Goal: Task Accomplishment & Management: Use online tool/utility

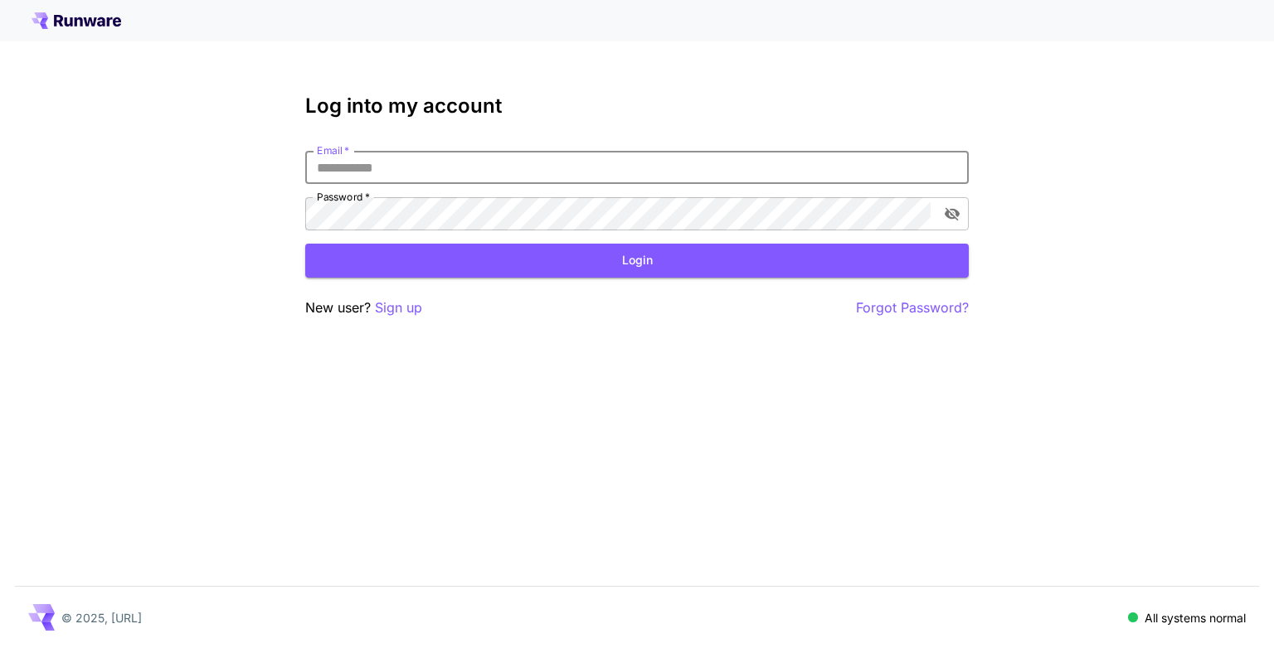
click at [479, 169] on input "Email   *" at bounding box center [636, 167] width 663 height 33
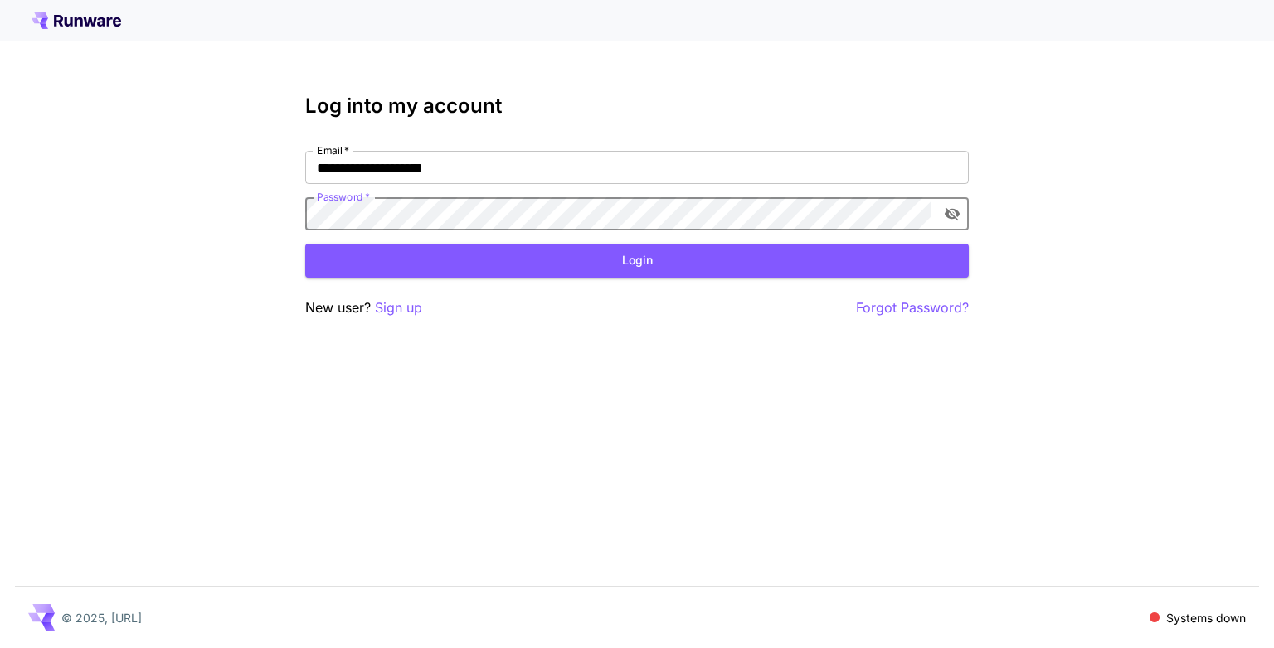
click at [950, 218] on icon "toggle password visibility" at bounding box center [951, 214] width 15 height 13
click at [731, 160] on input "**********" at bounding box center [636, 167] width 663 height 33
type input "**********"
click at [727, 274] on button "Login" at bounding box center [636, 261] width 663 height 34
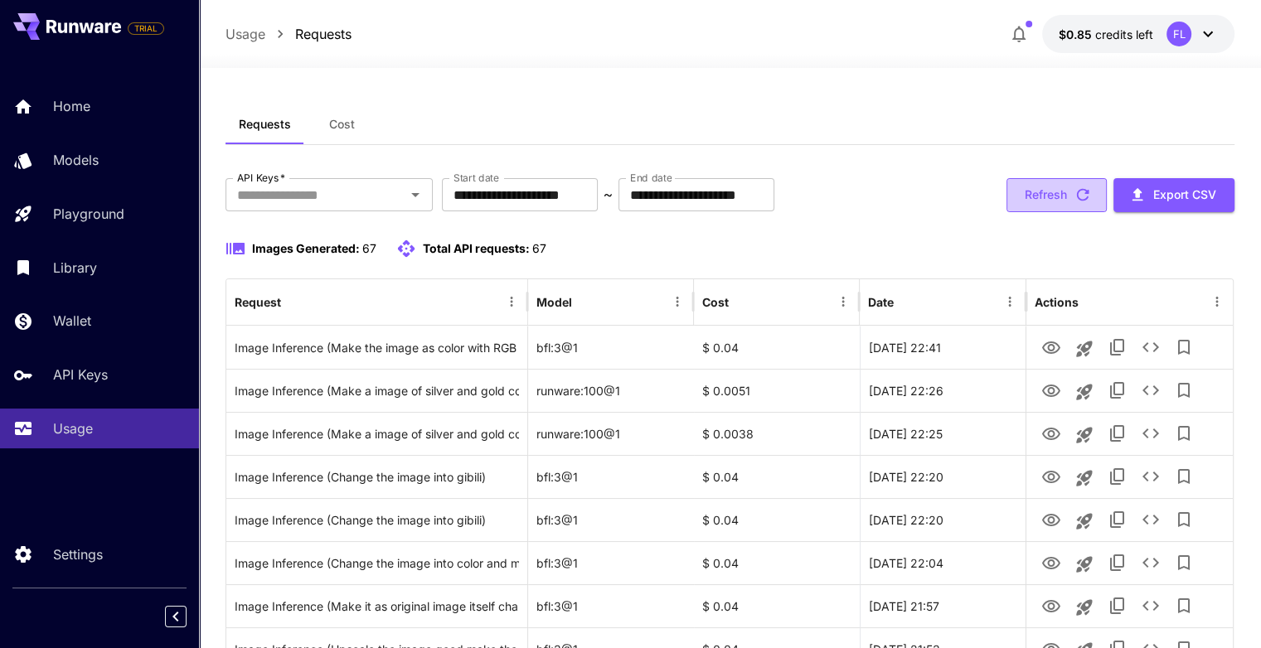
click at [1068, 191] on button "Refresh" at bounding box center [1057, 195] width 100 height 34
click at [342, 128] on span "Cost" at bounding box center [342, 124] width 26 height 15
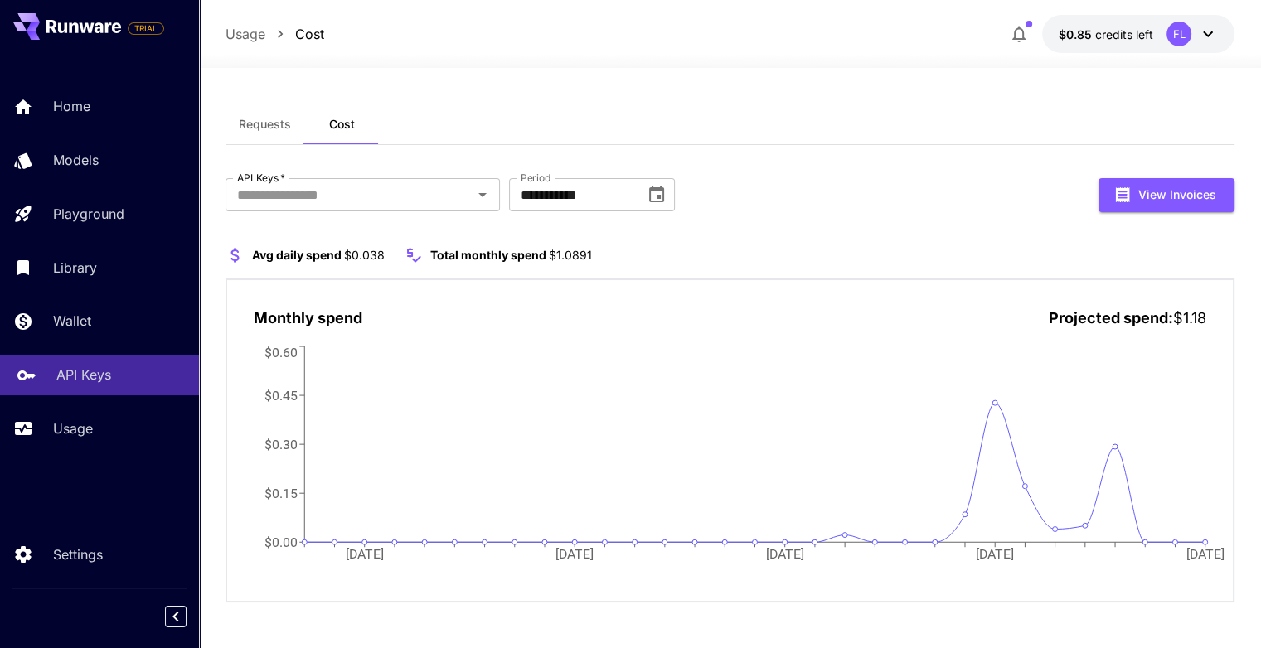
click at [68, 391] on link "API Keys" at bounding box center [99, 375] width 199 height 41
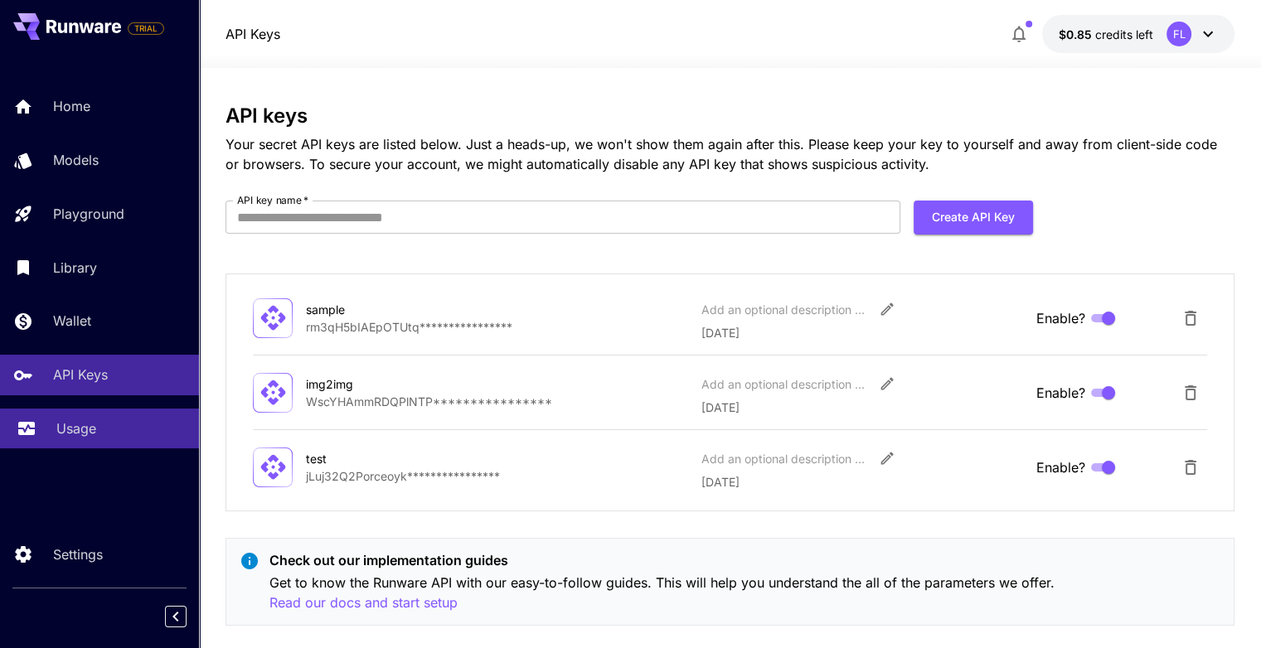
click at [66, 430] on p "Usage" at bounding box center [76, 429] width 40 height 20
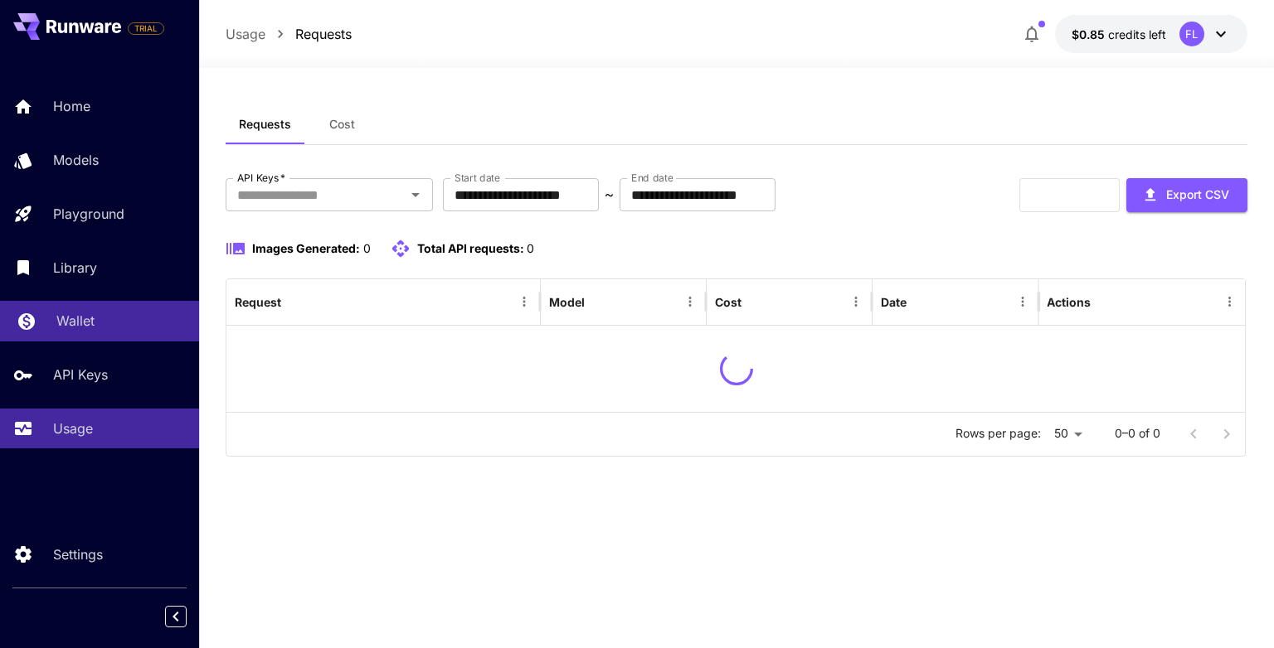
click at [68, 318] on p "Wallet" at bounding box center [75, 321] width 38 height 20
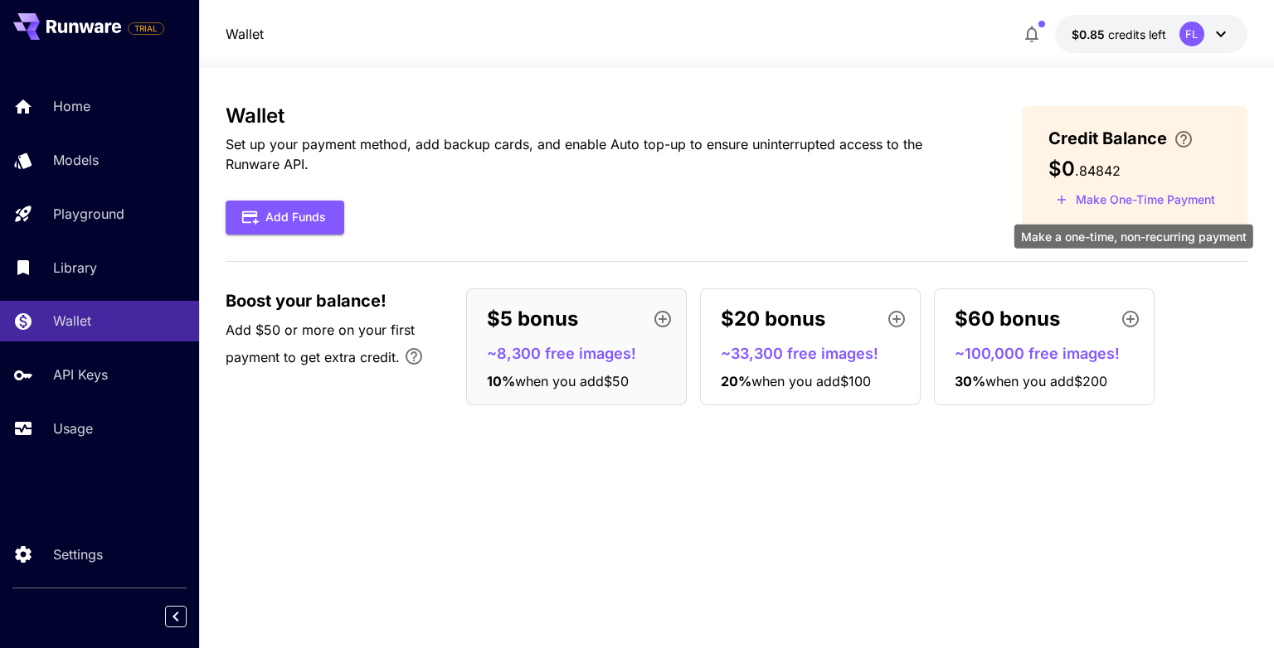
click at [1110, 205] on button "Make One-Time Payment" at bounding box center [1135, 200] width 174 height 26
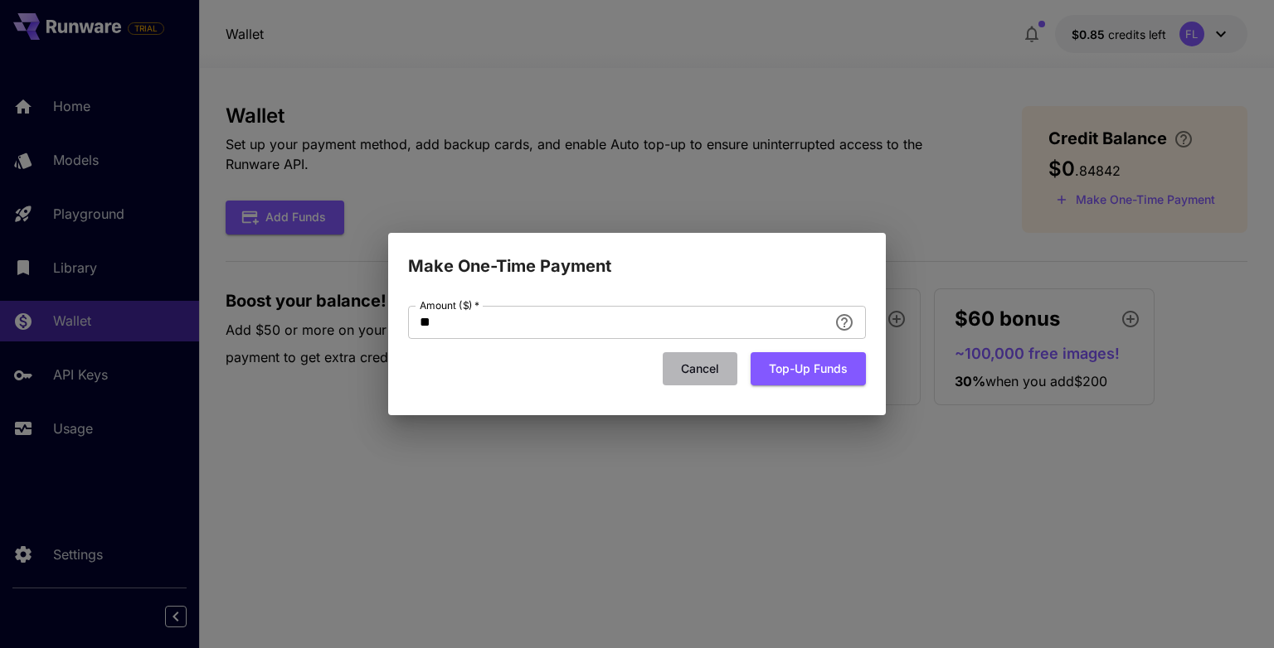
click at [706, 371] on button "Cancel" at bounding box center [700, 369] width 75 height 34
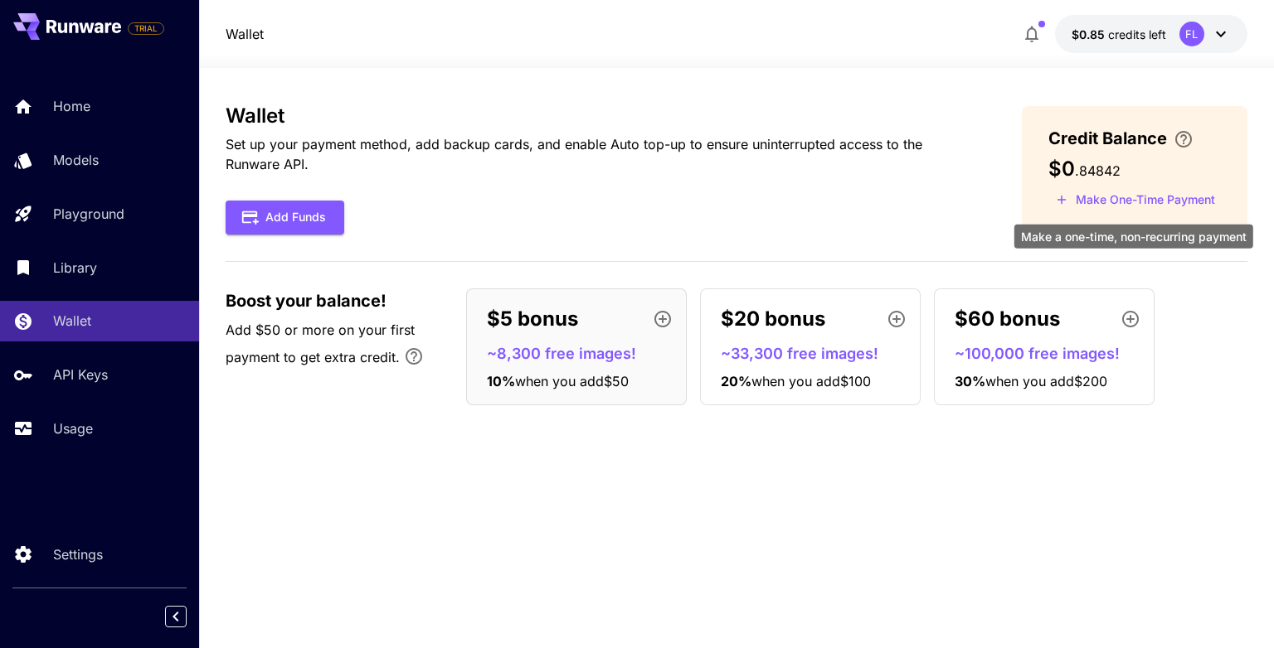
click at [1160, 192] on button "Make One-Time Payment" at bounding box center [1135, 200] width 174 height 26
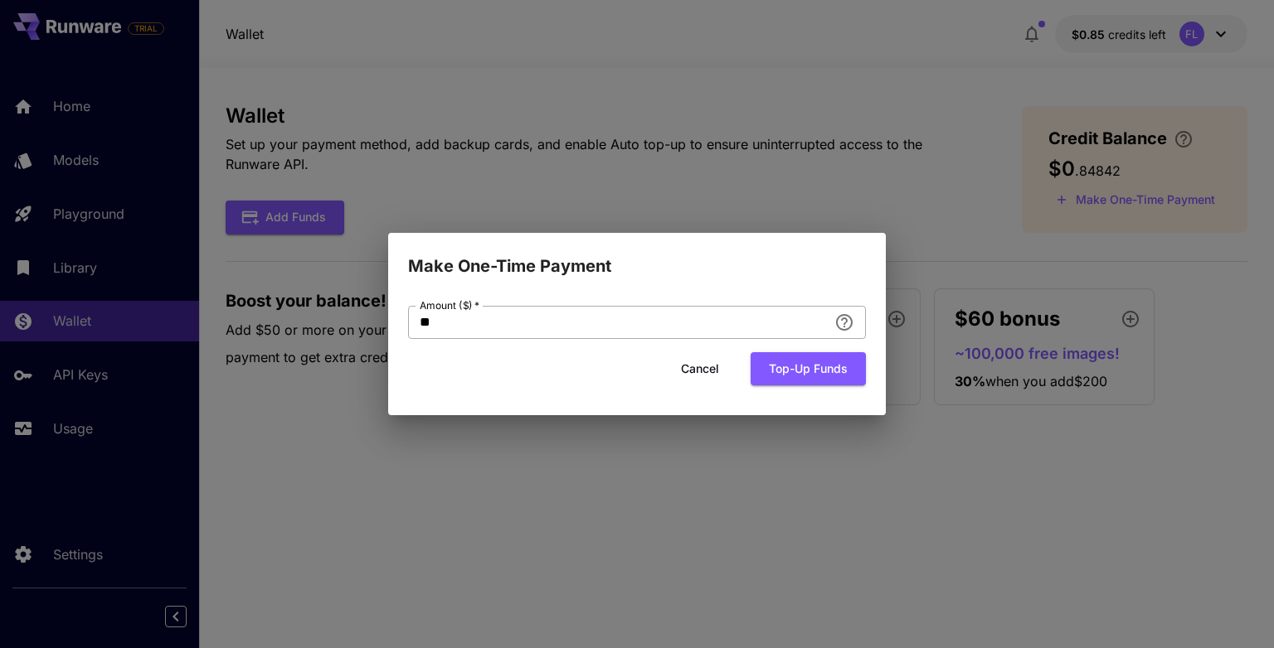
click at [580, 314] on input "**" at bounding box center [618, 322] width 420 height 33
type input "*"
type input "**"
click at [839, 387] on div "Amount ($)   * ** Amount ($)   * Cancel Top-up funds" at bounding box center [637, 353] width 458 height 94
click at [829, 379] on button "Top-up funds" at bounding box center [807, 369] width 115 height 34
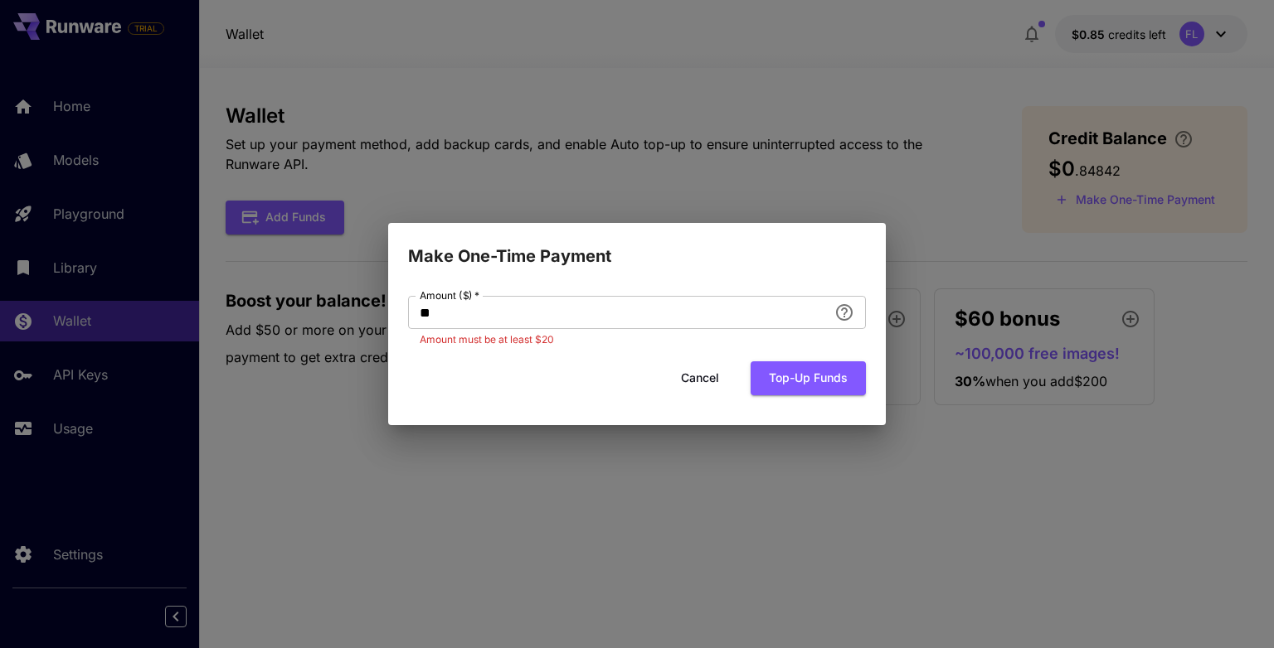
drag, startPoint x: 680, startPoint y: 374, endPoint x: 687, endPoint y: 367, distance: 9.4
click at [683, 371] on button "Cancel" at bounding box center [700, 379] width 75 height 34
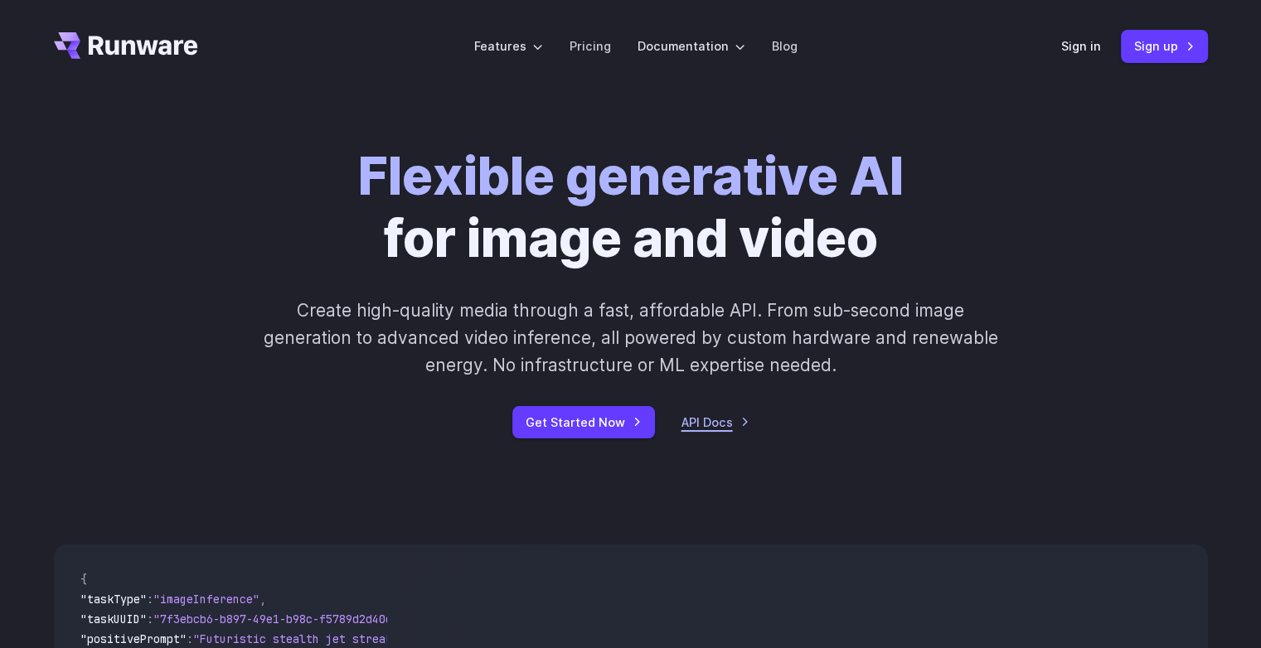
click at [706, 418] on link "API Docs" at bounding box center [716, 422] width 68 height 19
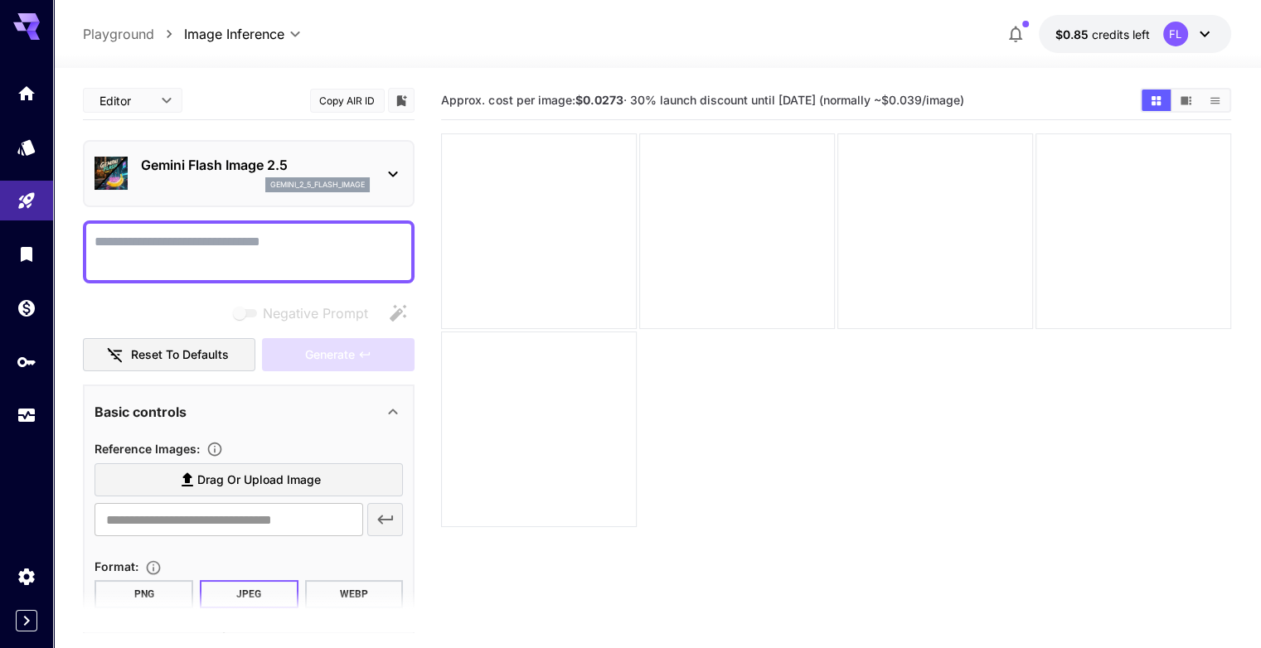
click at [32, 28] on icon at bounding box center [33, 26] width 13 height 9
click at [22, 29] on icon at bounding box center [26, 21] width 27 height 17
click at [19, 29] on icon at bounding box center [26, 21] width 27 height 17
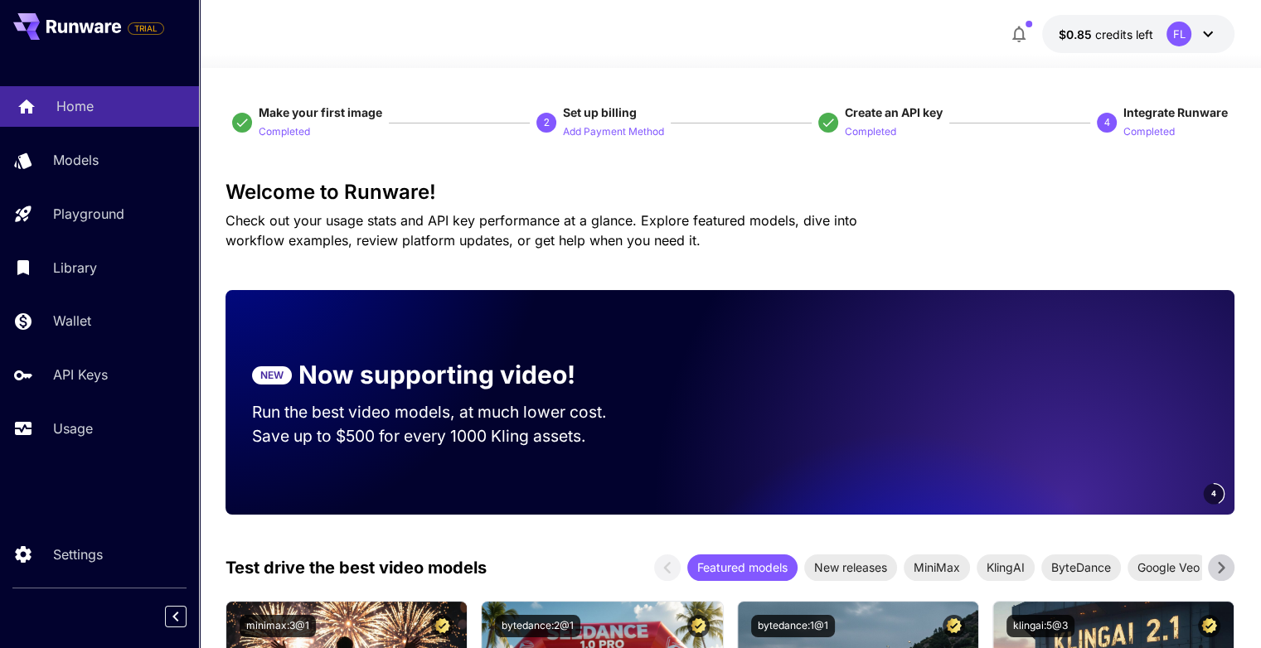
click at [10, 112] on link "Home" at bounding box center [99, 106] width 199 height 41
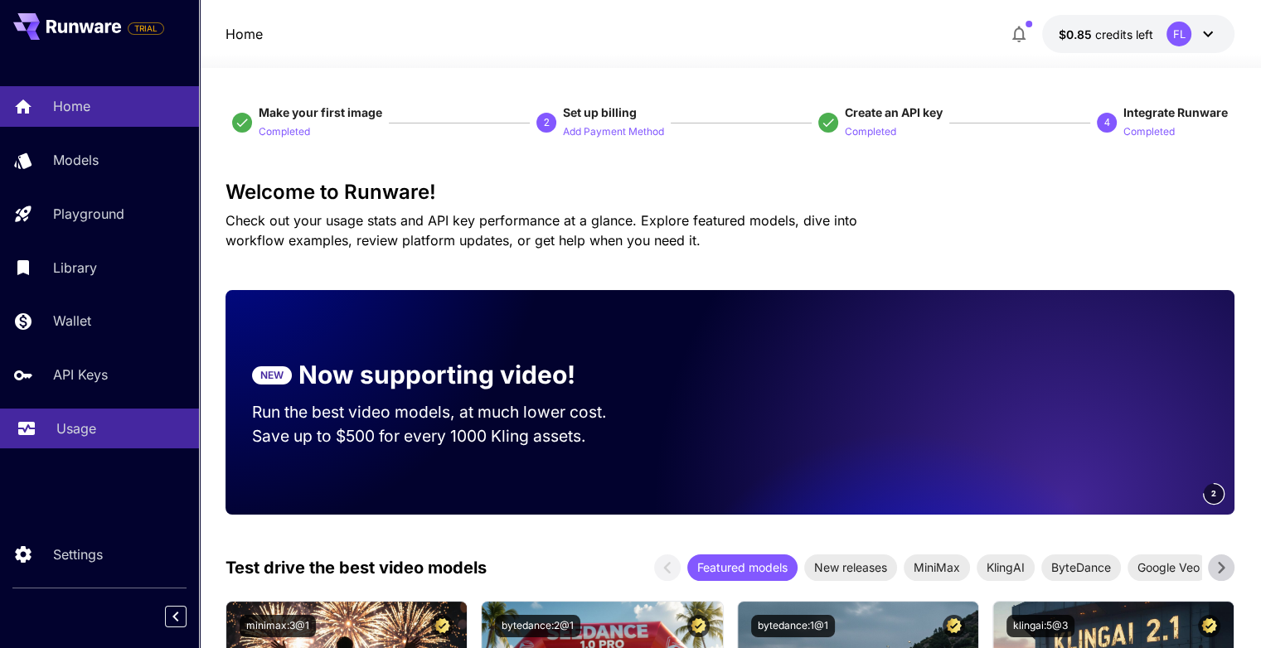
click at [35, 427] on icon at bounding box center [27, 424] width 20 height 20
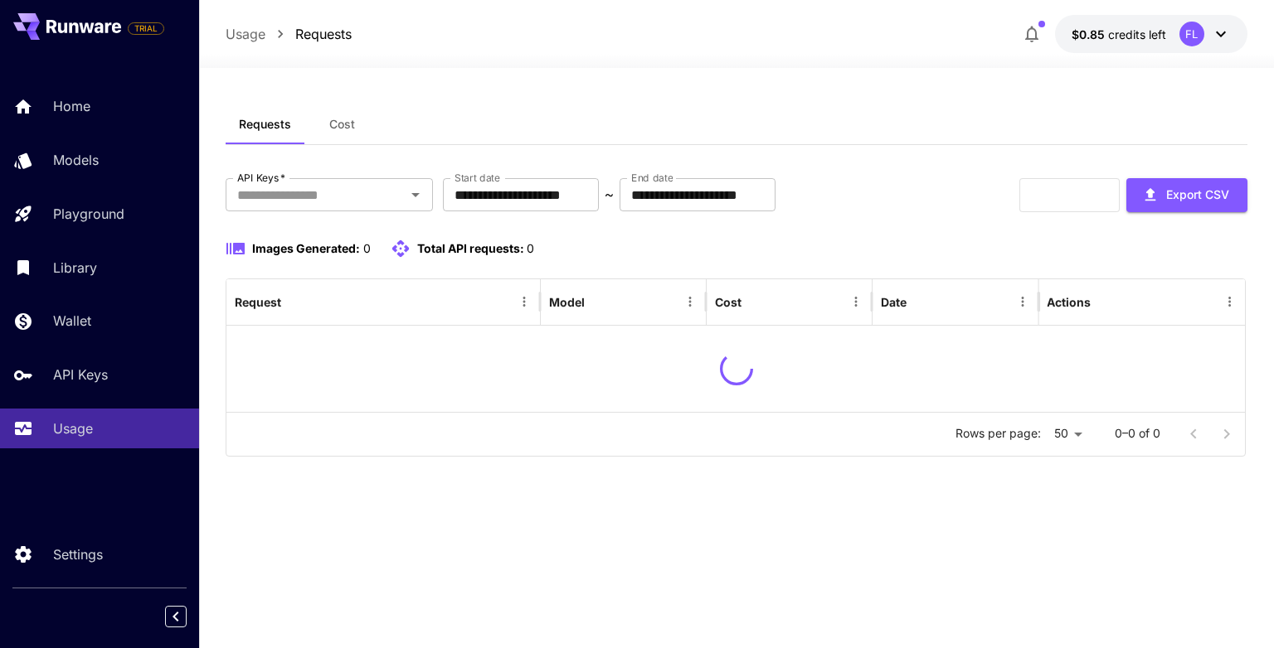
click at [329, 118] on span "Cost" at bounding box center [342, 124] width 26 height 15
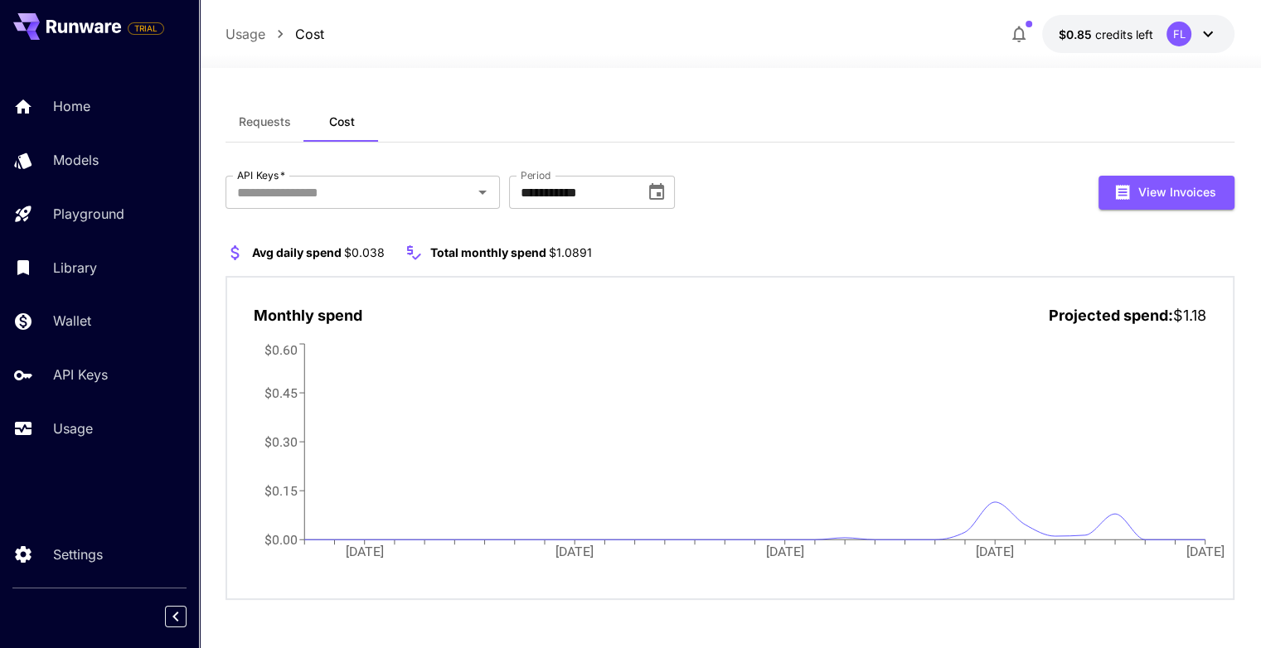
scroll to position [3, 0]
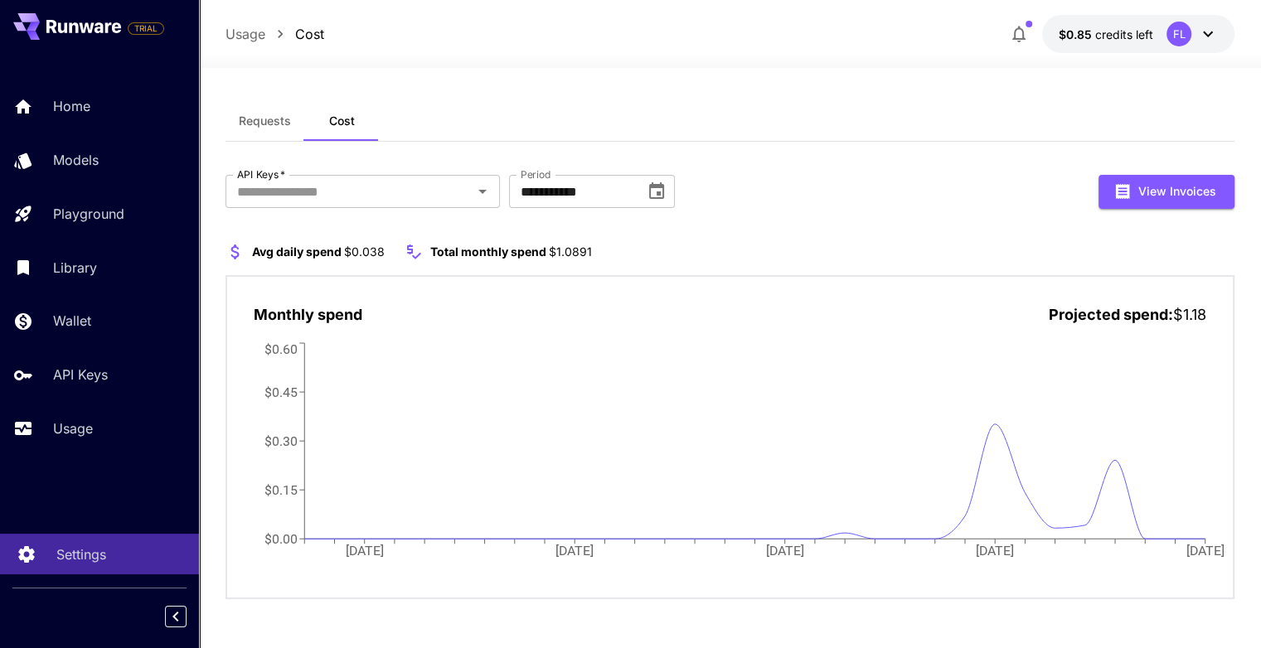
click at [60, 543] on link "Settings" at bounding box center [99, 554] width 199 height 41
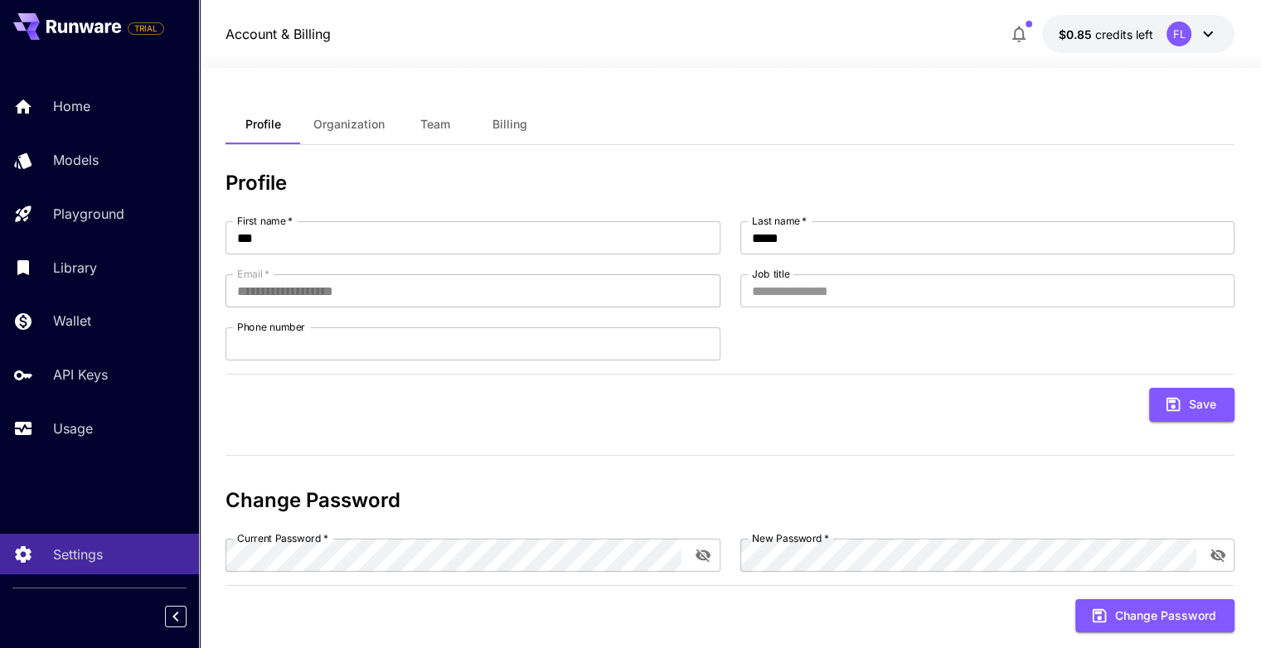
click at [451, 115] on button "Team" at bounding box center [435, 124] width 75 height 40
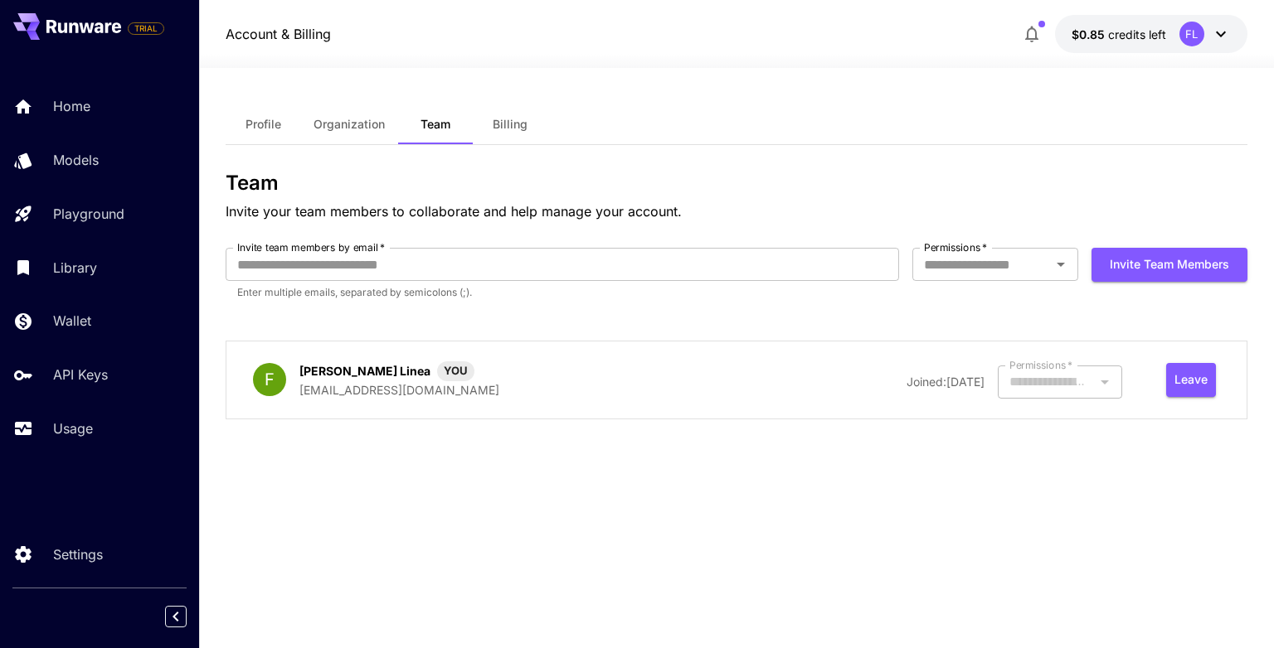
click at [479, 119] on button "Billing" at bounding box center [510, 124] width 75 height 40
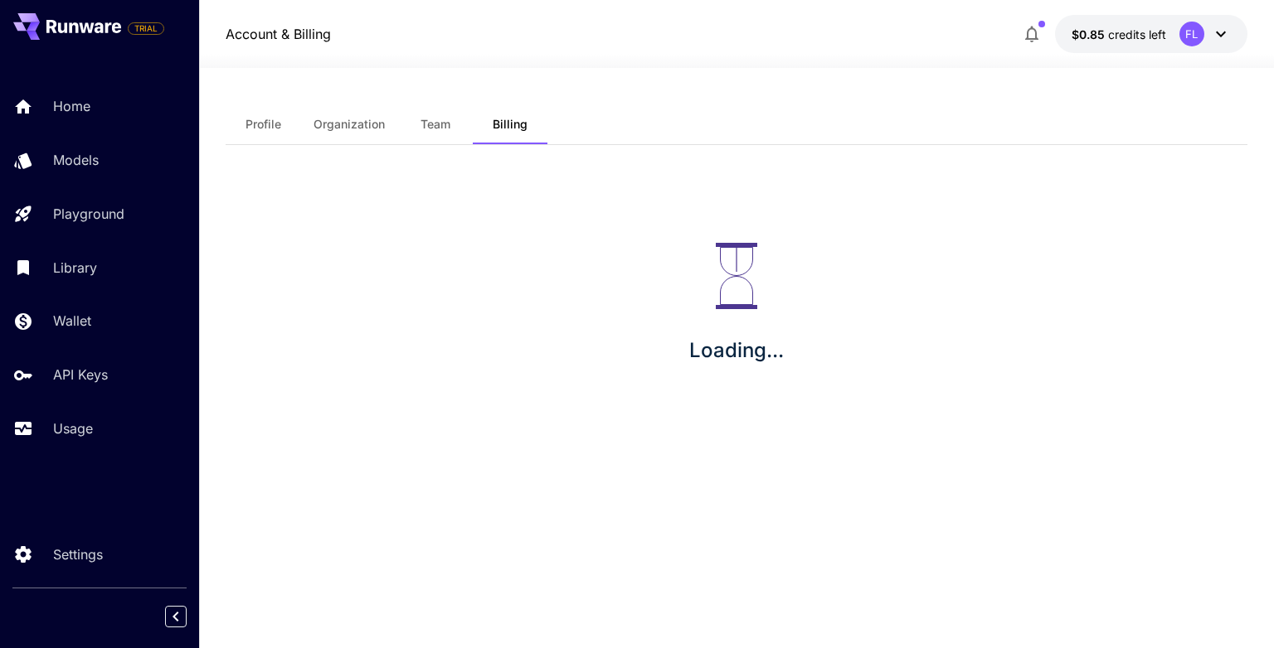
click at [498, 117] on span "Billing" at bounding box center [510, 124] width 35 height 15
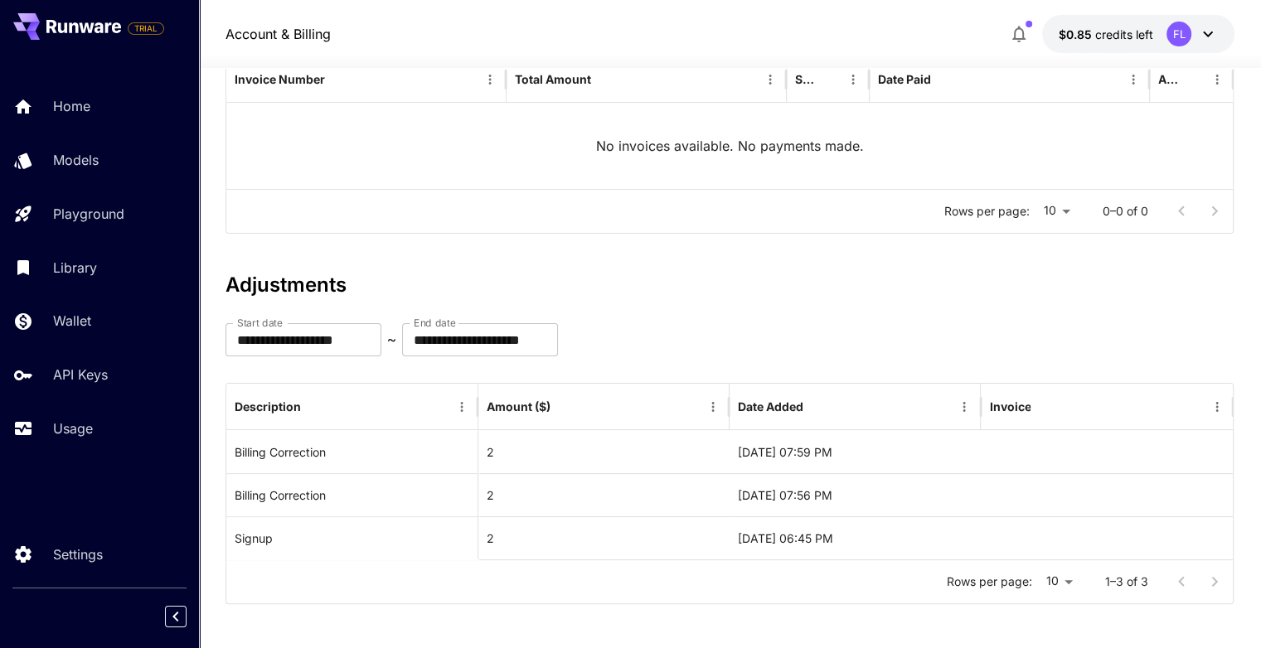
scroll to position [230, 0]
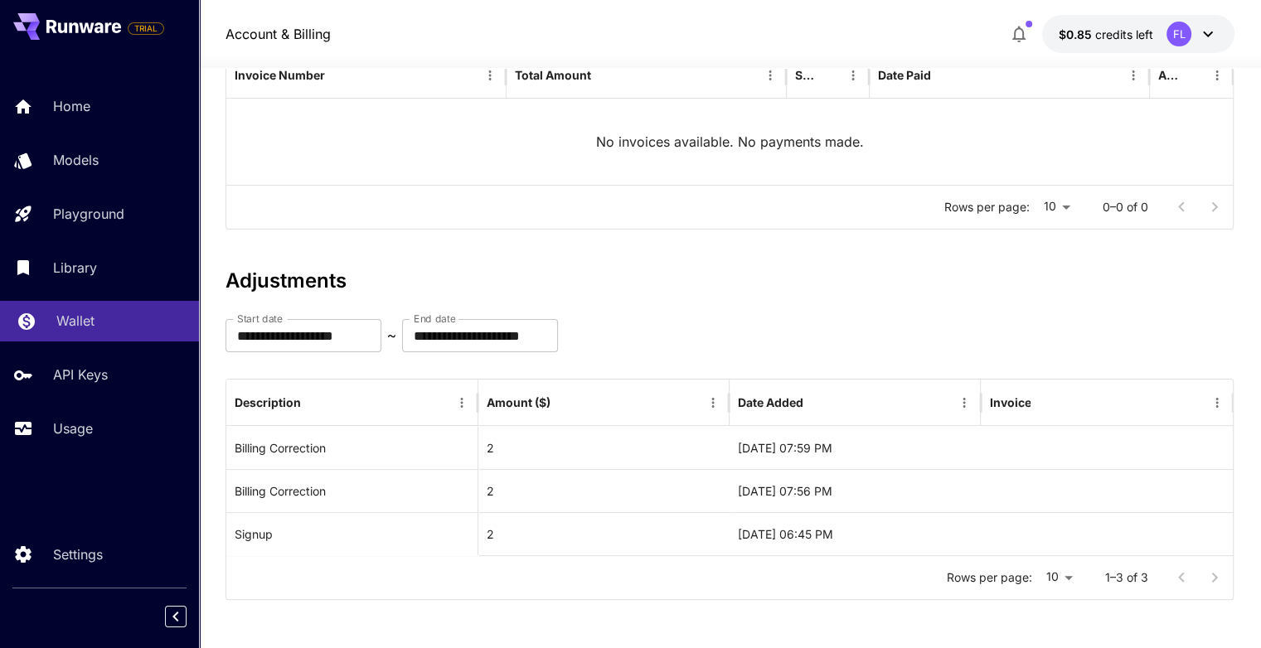
click at [77, 308] on link "Wallet" at bounding box center [99, 321] width 199 height 41
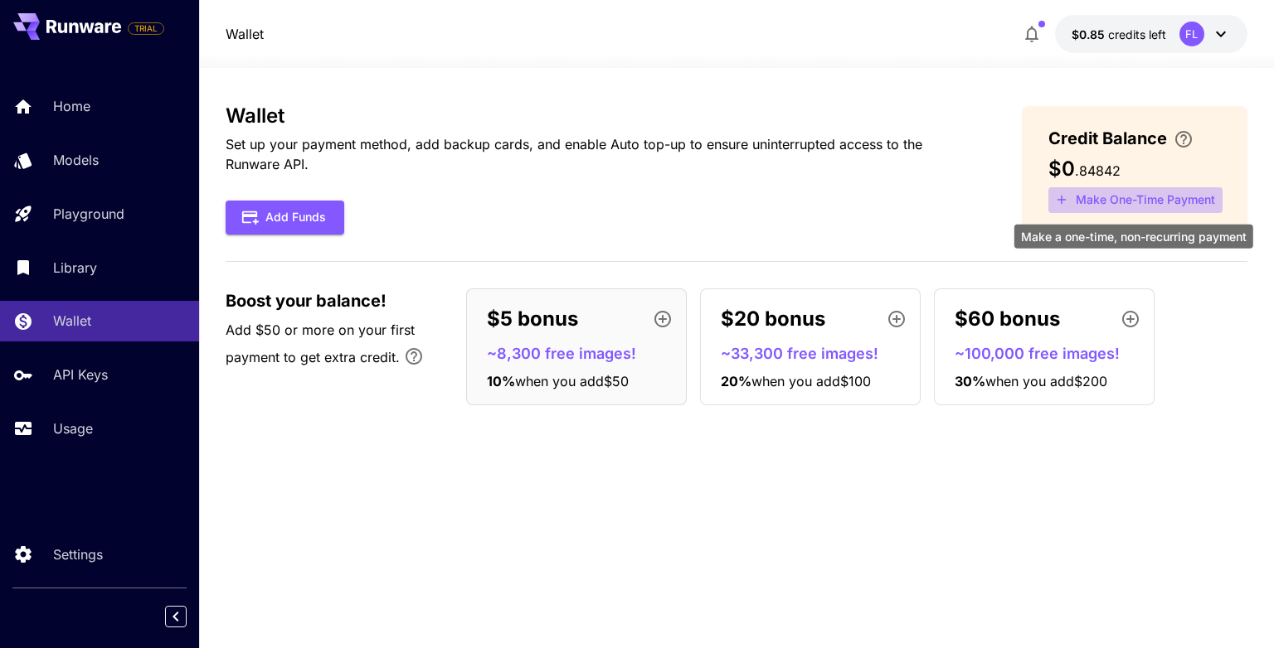
click at [1100, 192] on button "Make One-Time Payment" at bounding box center [1135, 200] width 174 height 26
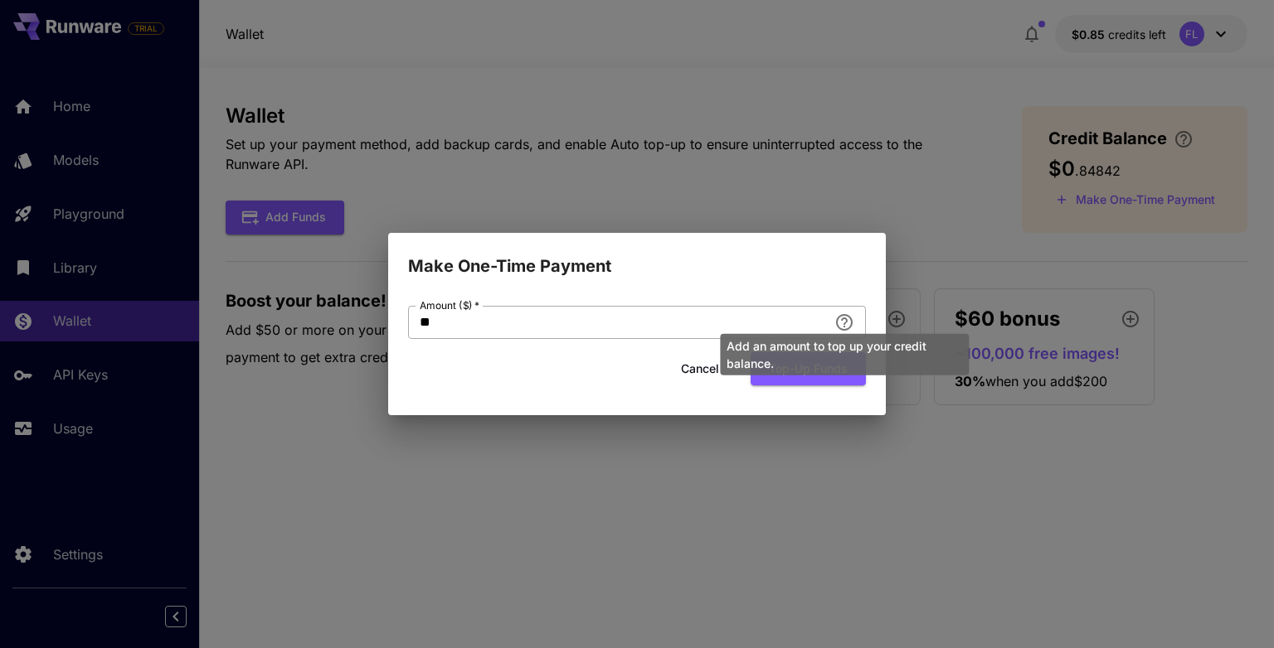
click at [846, 330] on div "Add an amount to top up your credit balance." at bounding box center [844, 350] width 252 height 55
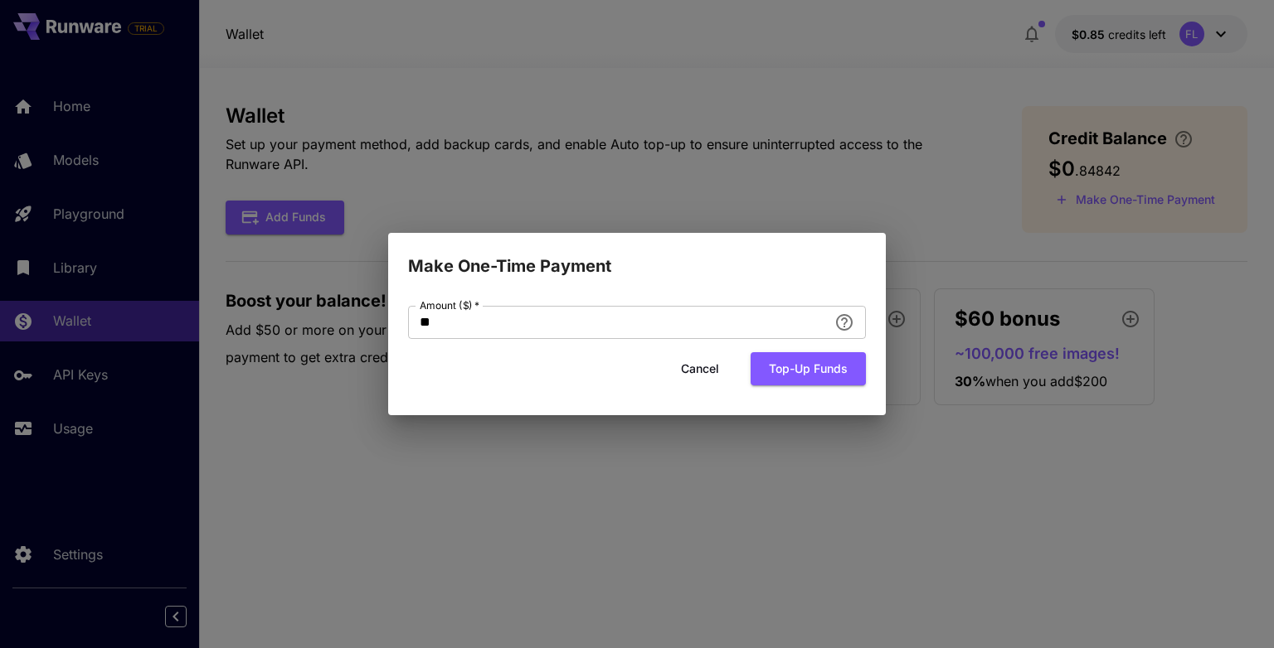
click at [706, 367] on button "Cancel" at bounding box center [700, 369] width 75 height 34
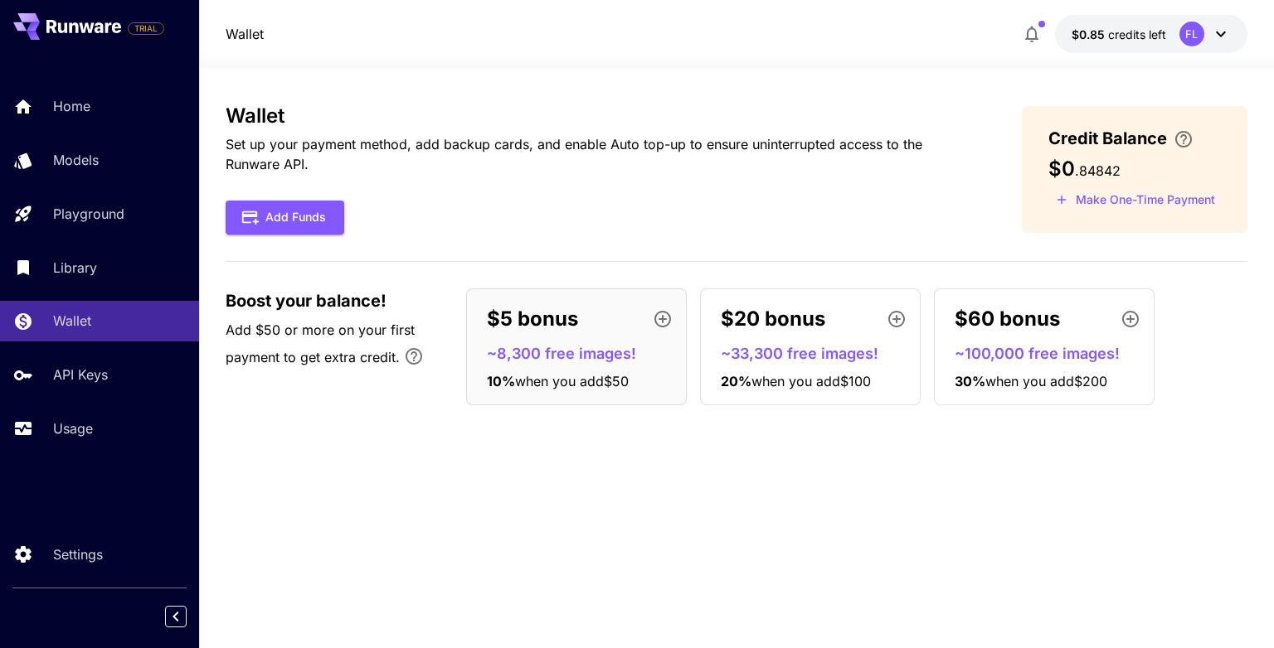
click at [1229, 34] on icon at bounding box center [1221, 34] width 20 height 20
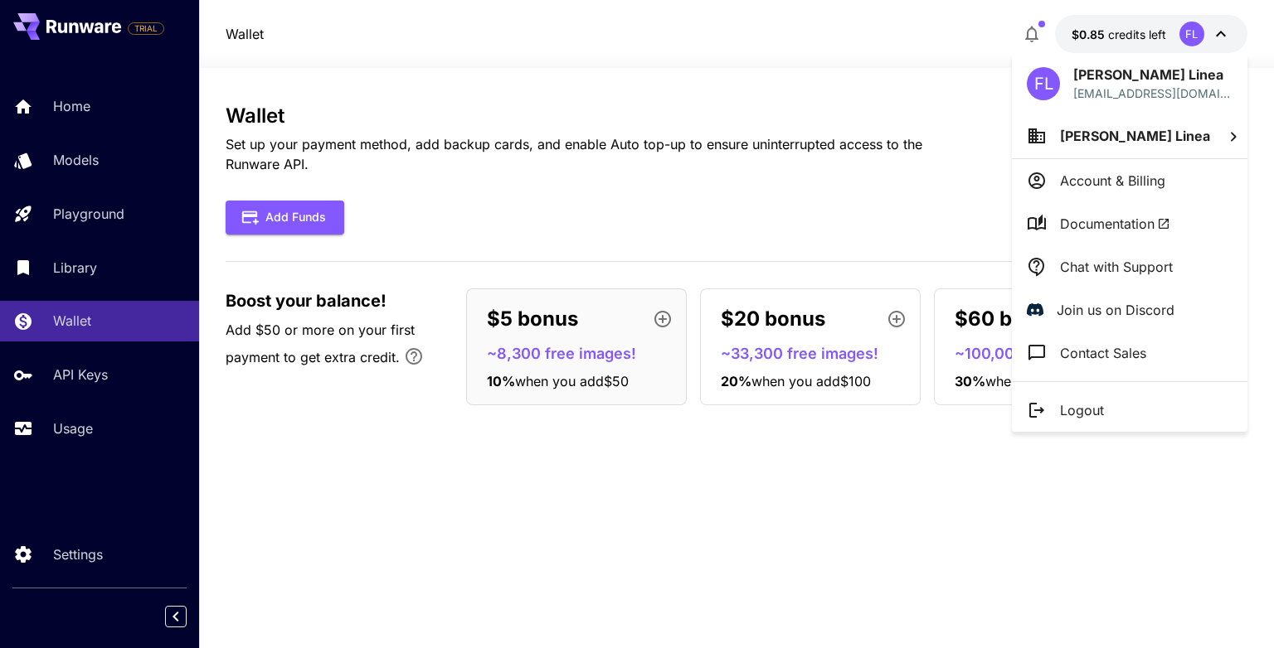
click at [1106, 359] on p "Contact Sales" at bounding box center [1103, 353] width 86 height 20
click at [70, 28] on div at bounding box center [637, 324] width 1274 height 648
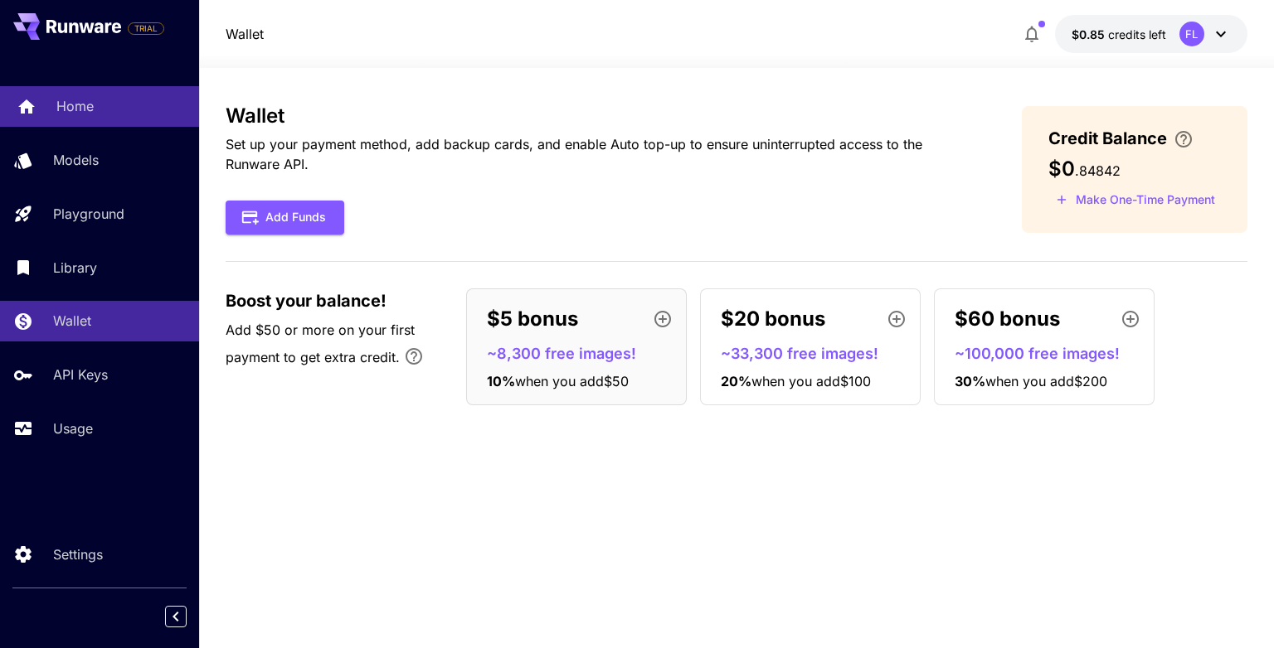
click at [29, 105] on icon at bounding box center [26, 102] width 17 height 14
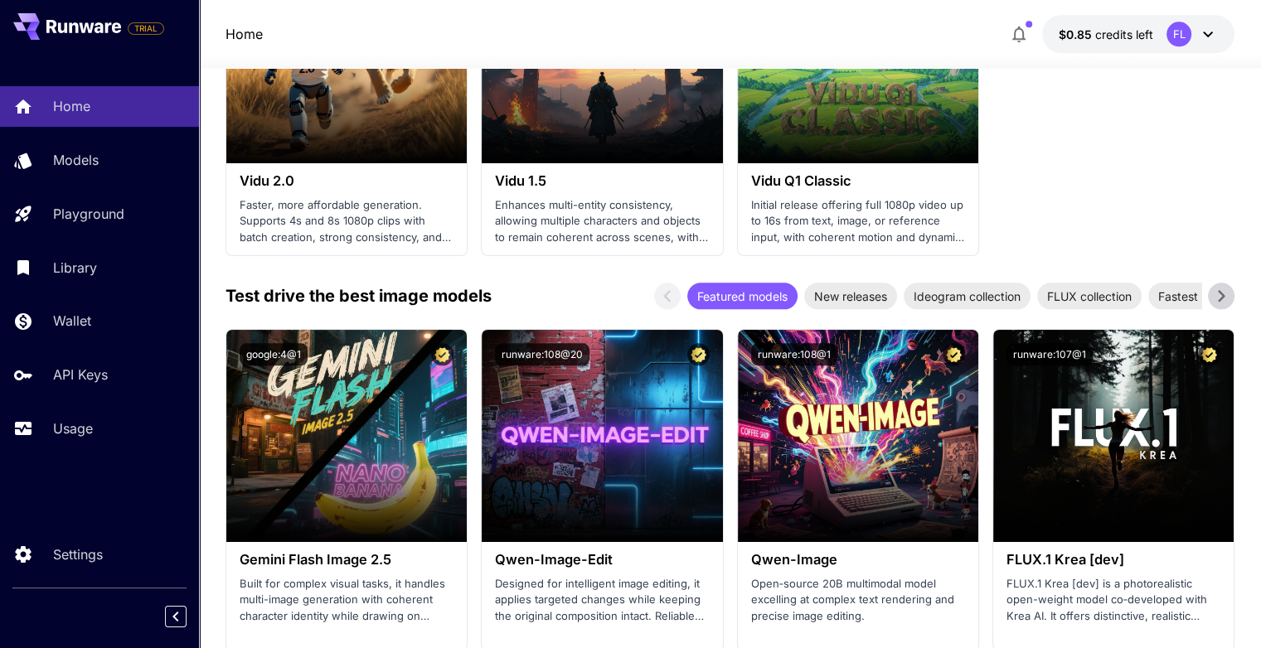
scroll to position [1990, 0]
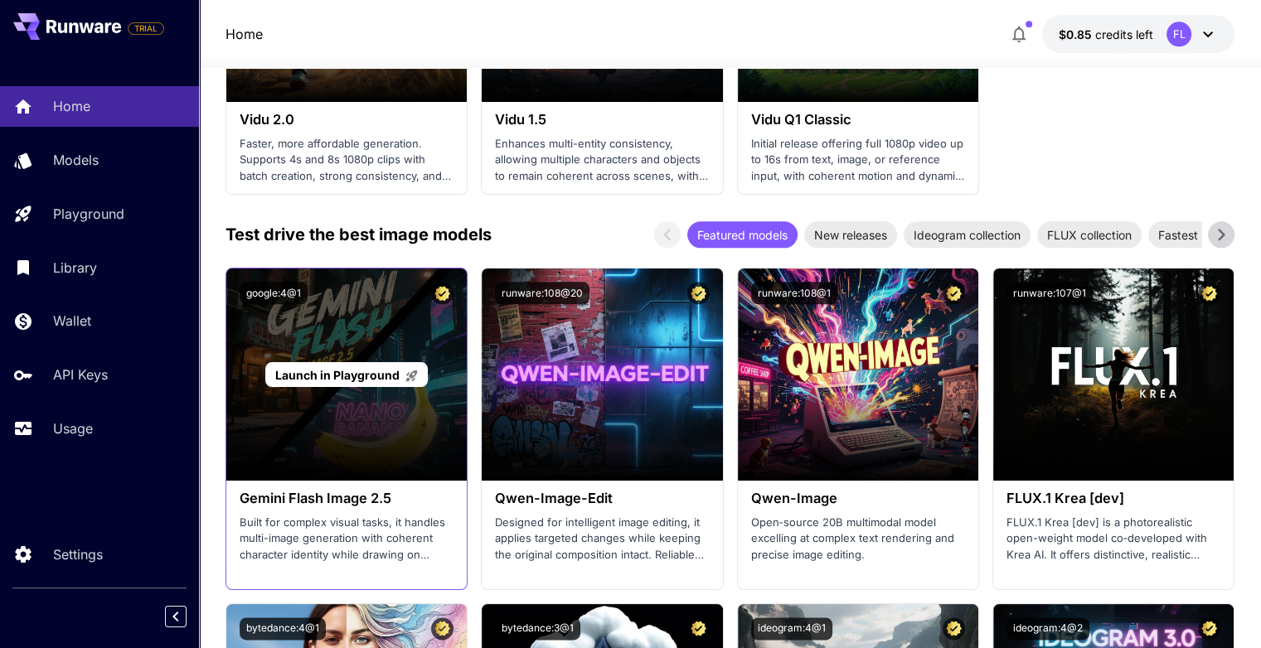
click at [380, 368] on span "Launch in Playground" at bounding box center [337, 375] width 124 height 14
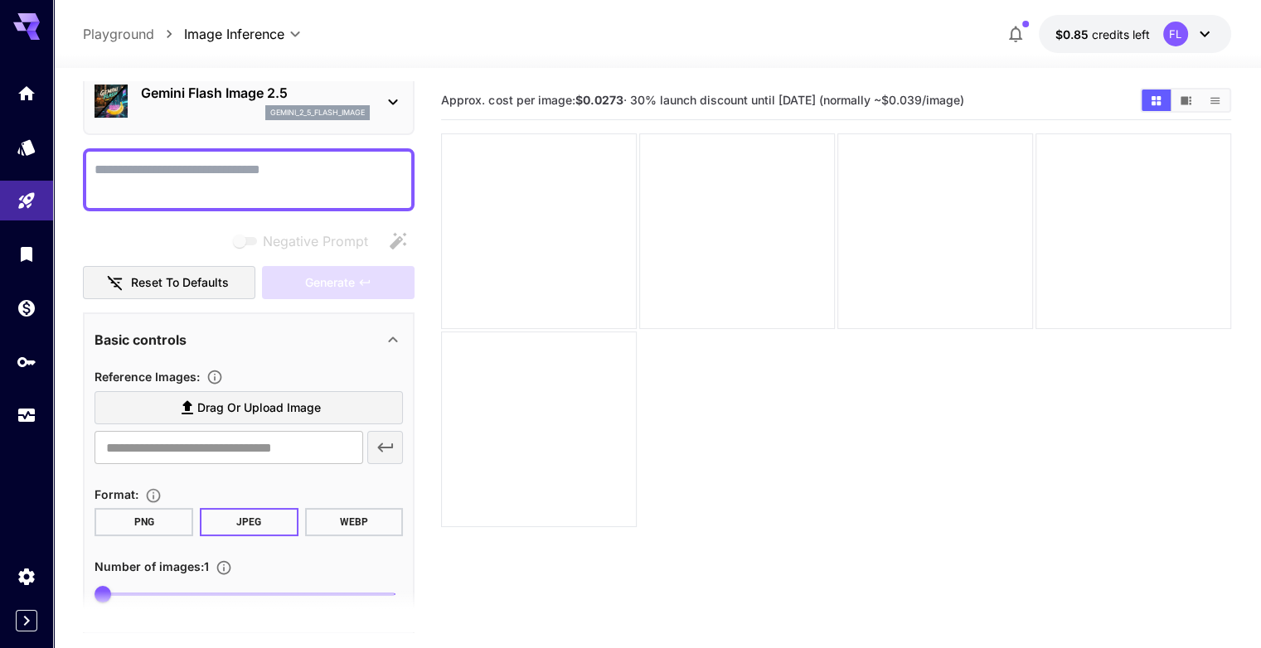
scroll to position [166, 0]
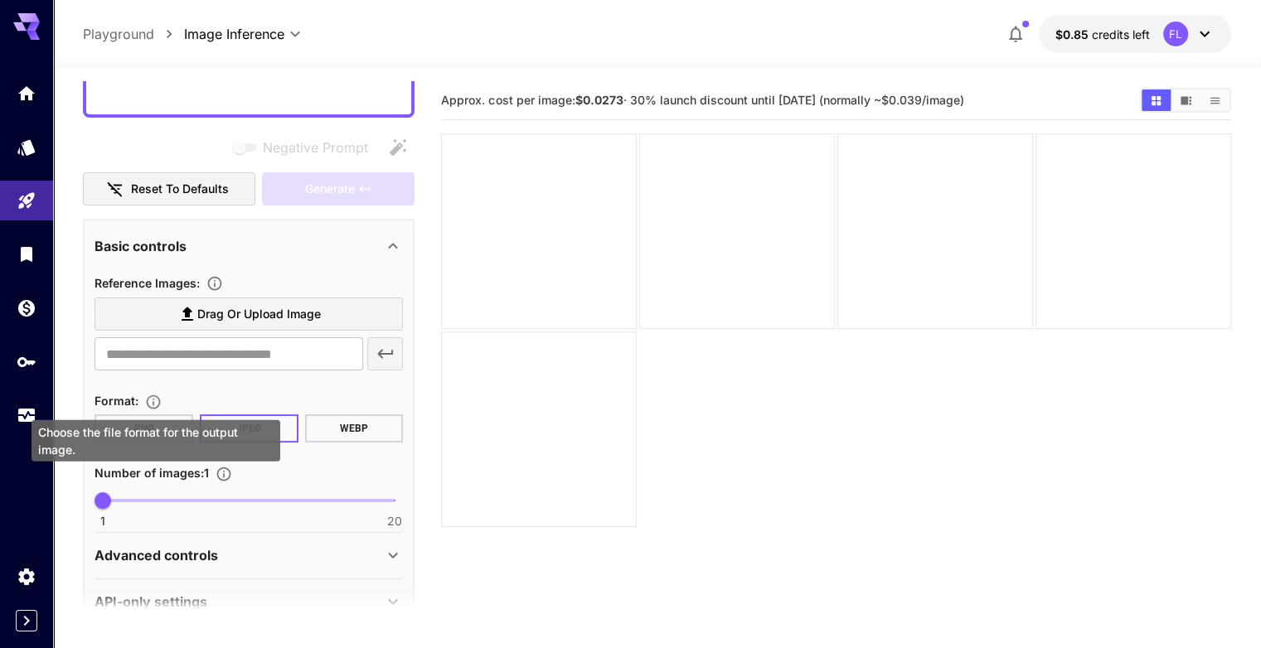
click at [158, 420] on div "Choose the file format for the output image." at bounding box center [156, 440] width 249 height 41
click at [141, 420] on div "Choose the file format for the output image." at bounding box center [156, 440] width 249 height 41
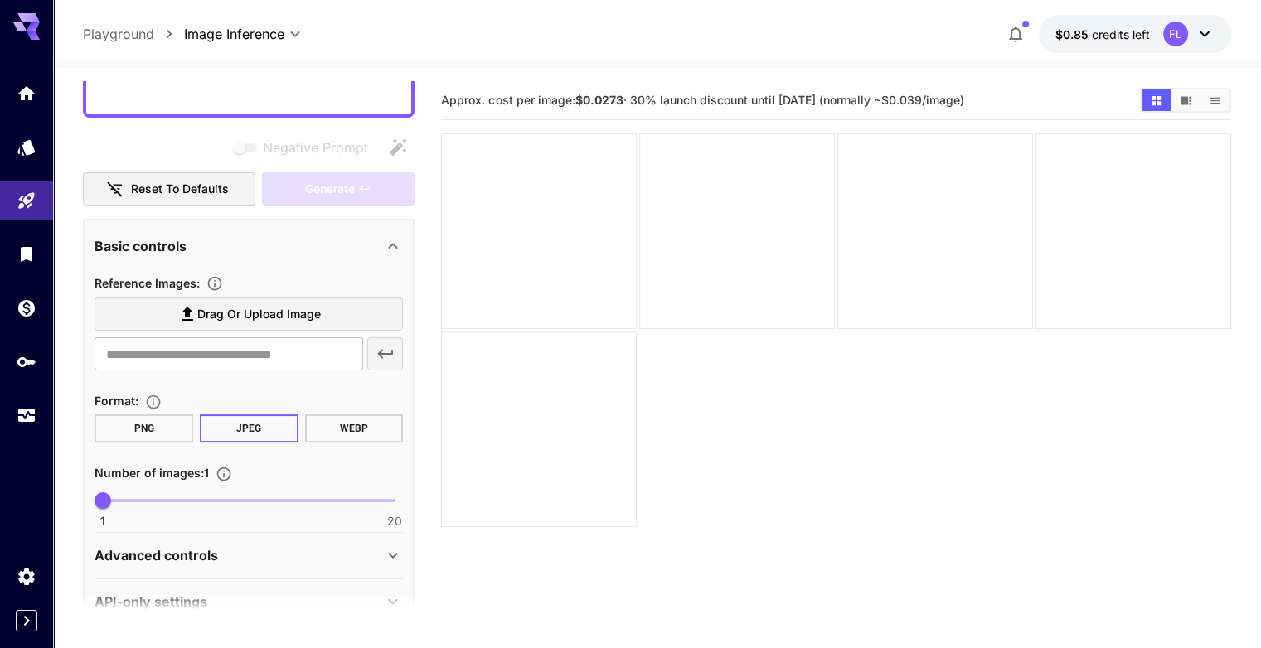
click at [153, 430] on button "PNG" at bounding box center [144, 429] width 99 height 28
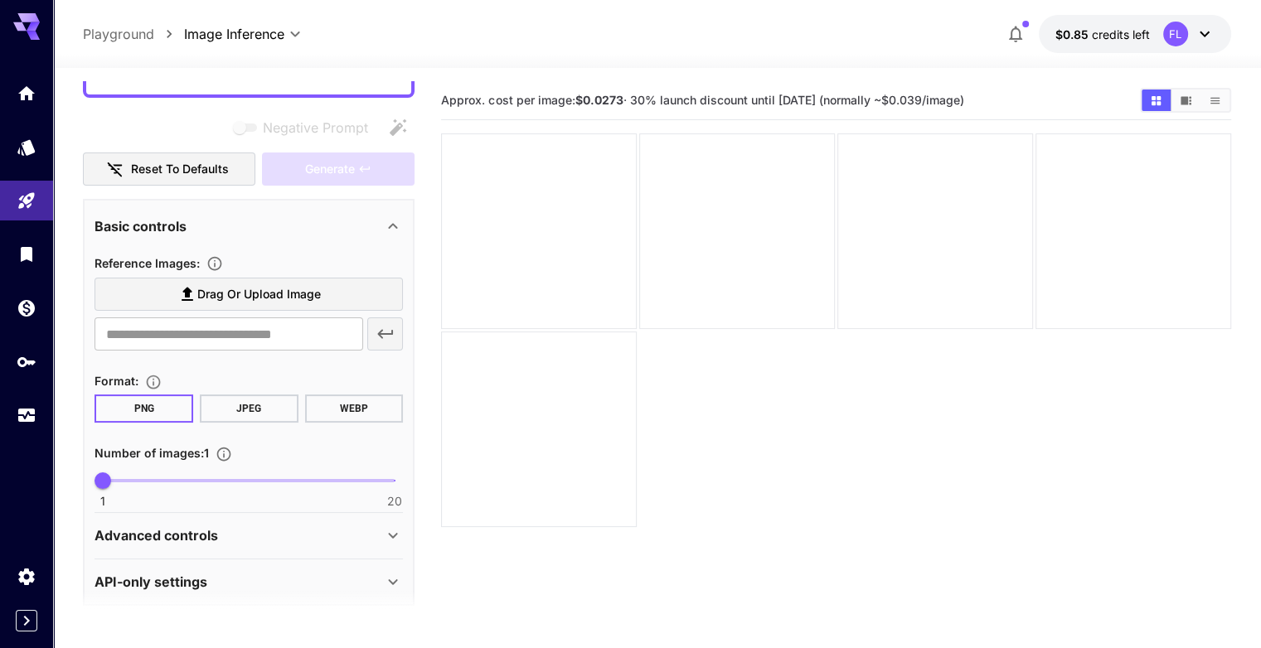
scroll to position [197, 0]
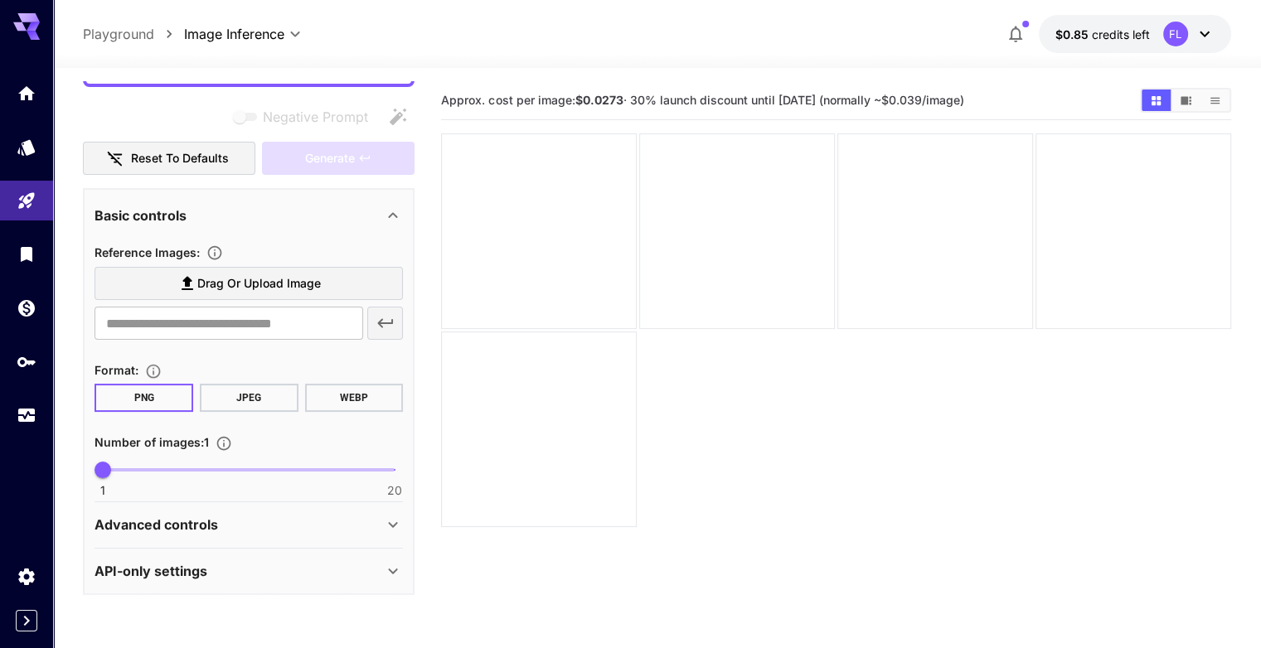
click at [391, 520] on icon at bounding box center [393, 525] width 20 height 20
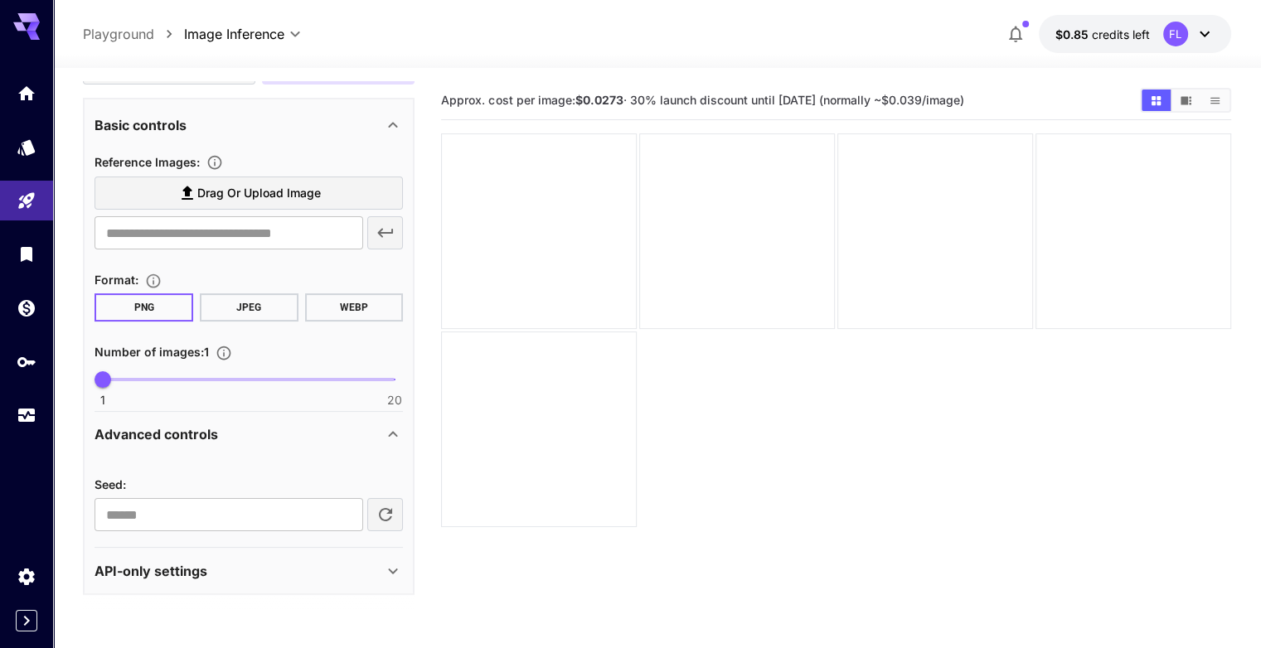
click at [396, 561] on icon at bounding box center [393, 571] width 20 height 20
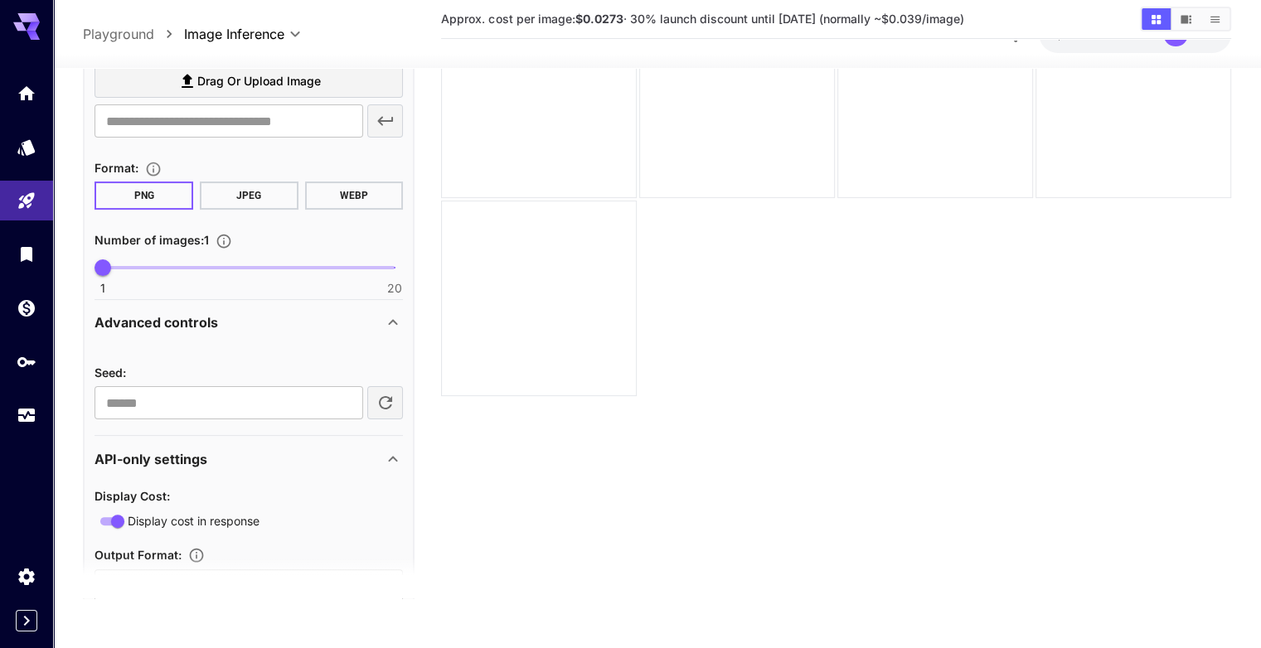
scroll to position [344, 0]
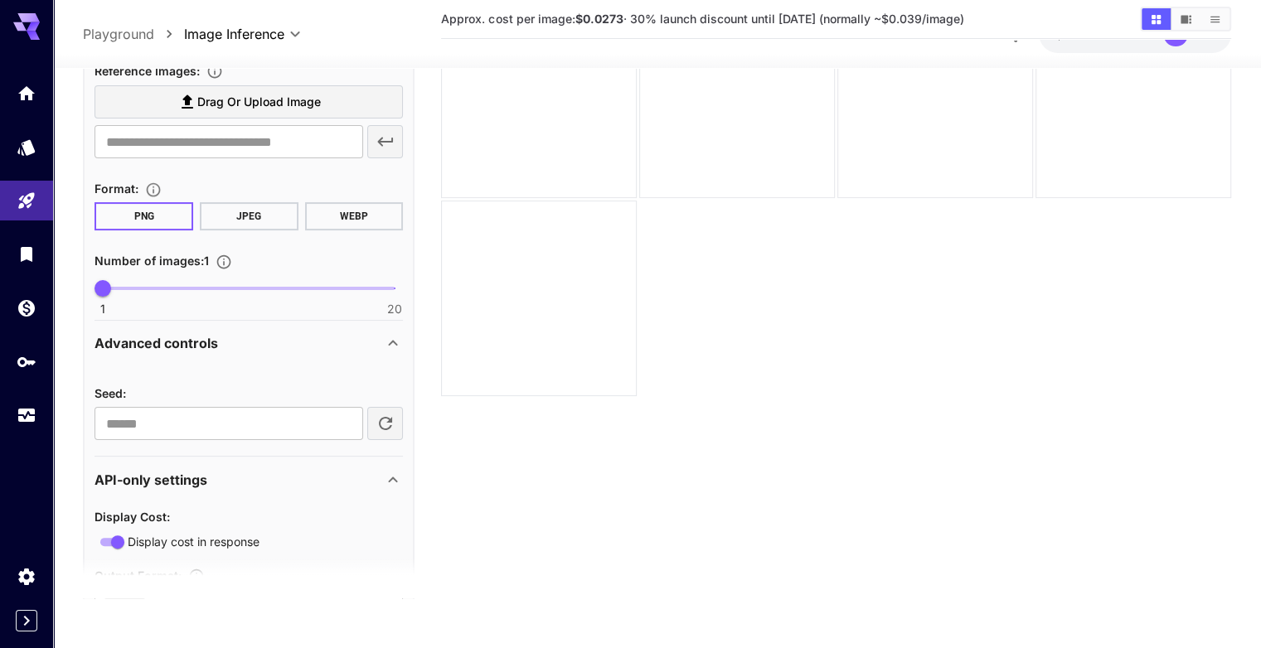
click at [398, 342] on icon at bounding box center [393, 344] width 9 height 6
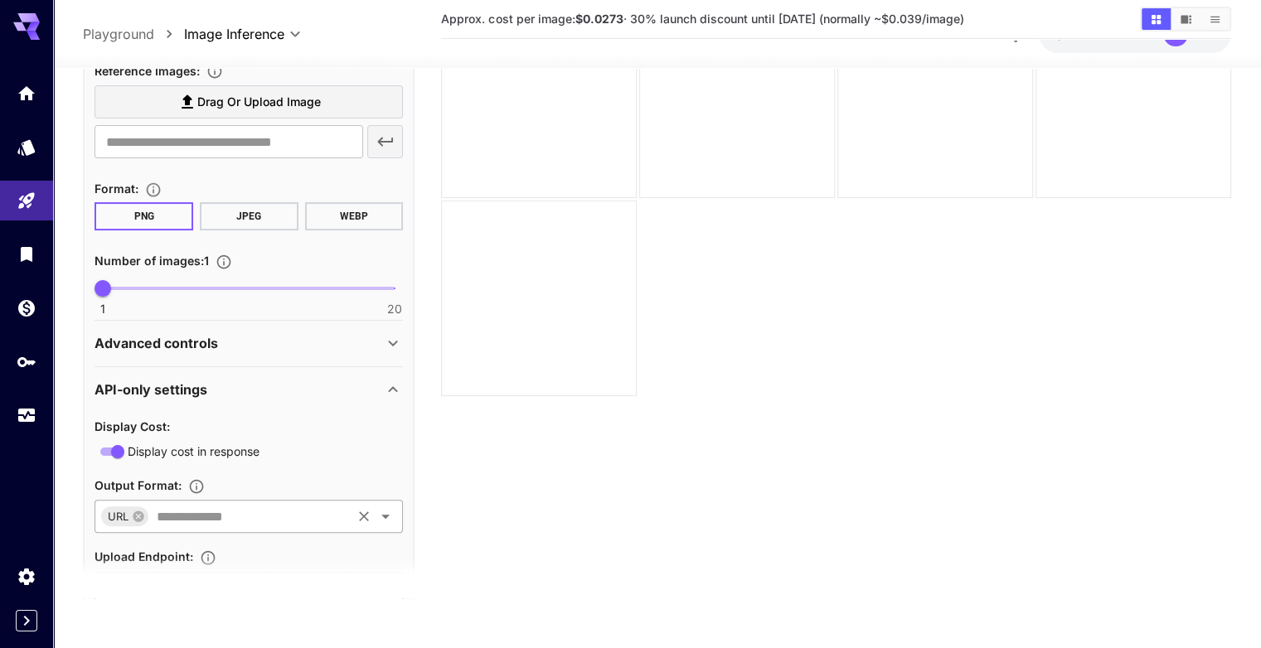
click at [388, 512] on icon "Open" at bounding box center [386, 517] width 20 height 20
click at [486, 478] on section "Approx. cost per image: $0.0273 · 30% launch discount until 15th september (nor…" at bounding box center [835, 274] width 789 height 648
click at [380, 397] on div "API-only settings" at bounding box center [249, 390] width 308 height 40
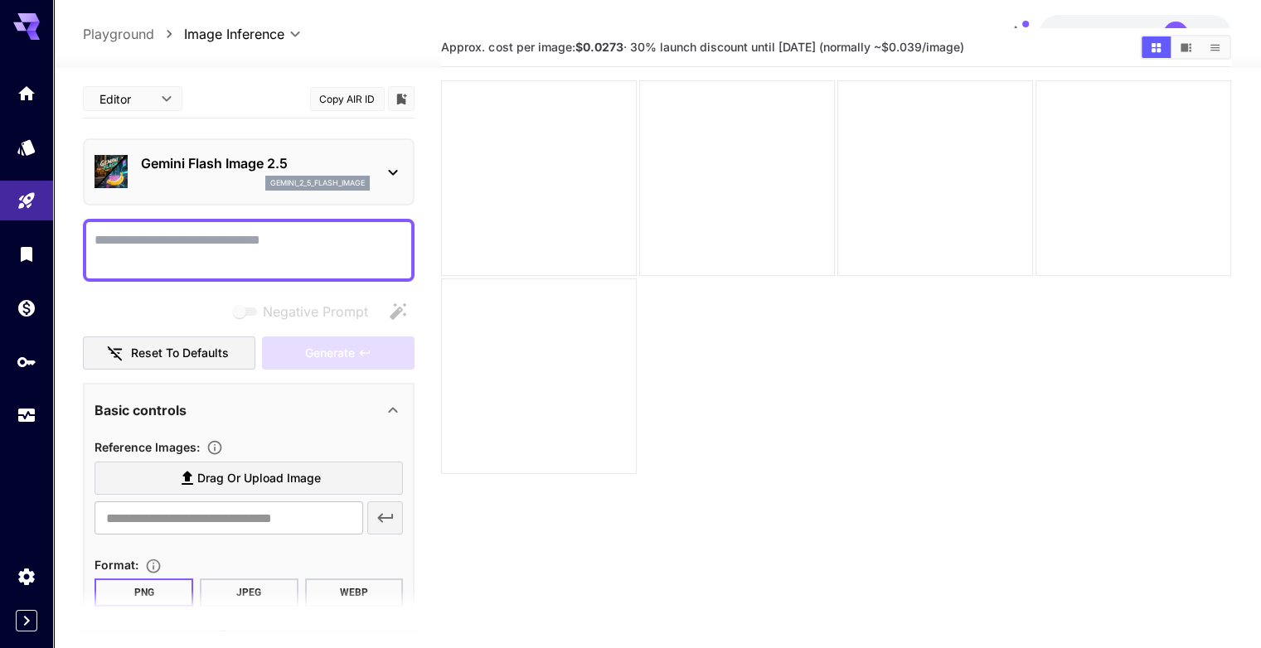
scroll to position [0, 0]
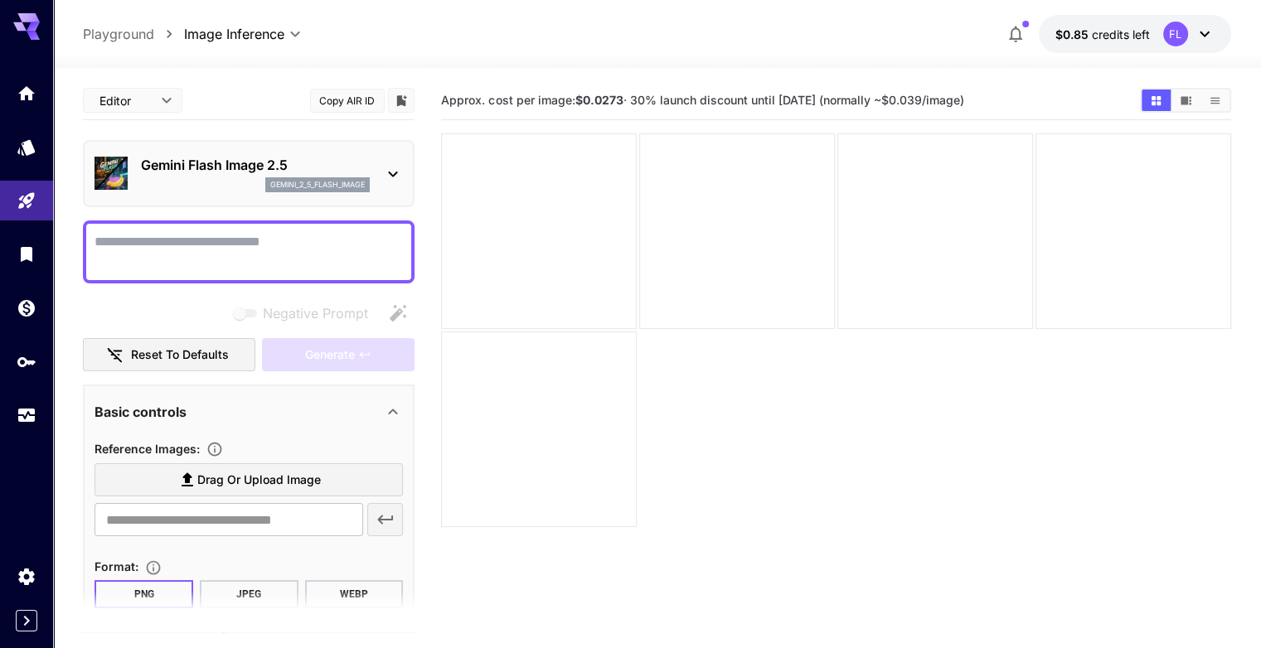
click at [144, 102] on body "**********" at bounding box center [630, 389] width 1261 height 779
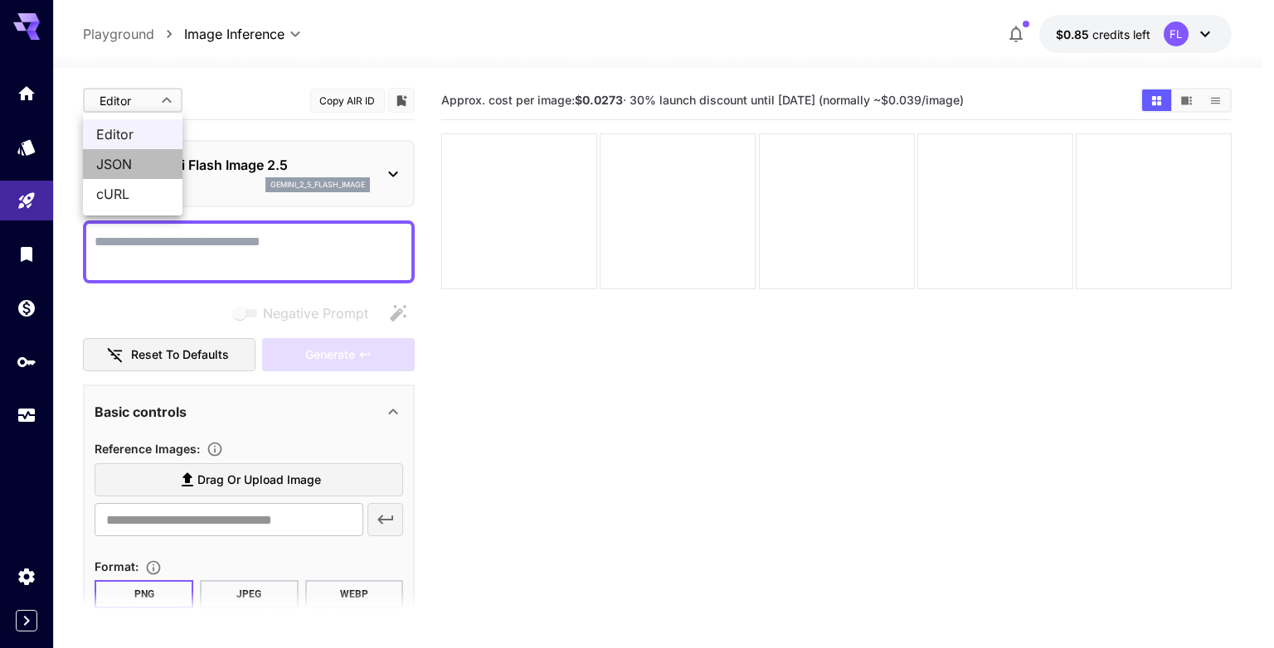
click at [126, 164] on span "JSON" at bounding box center [132, 164] width 73 height 20
type input "****"
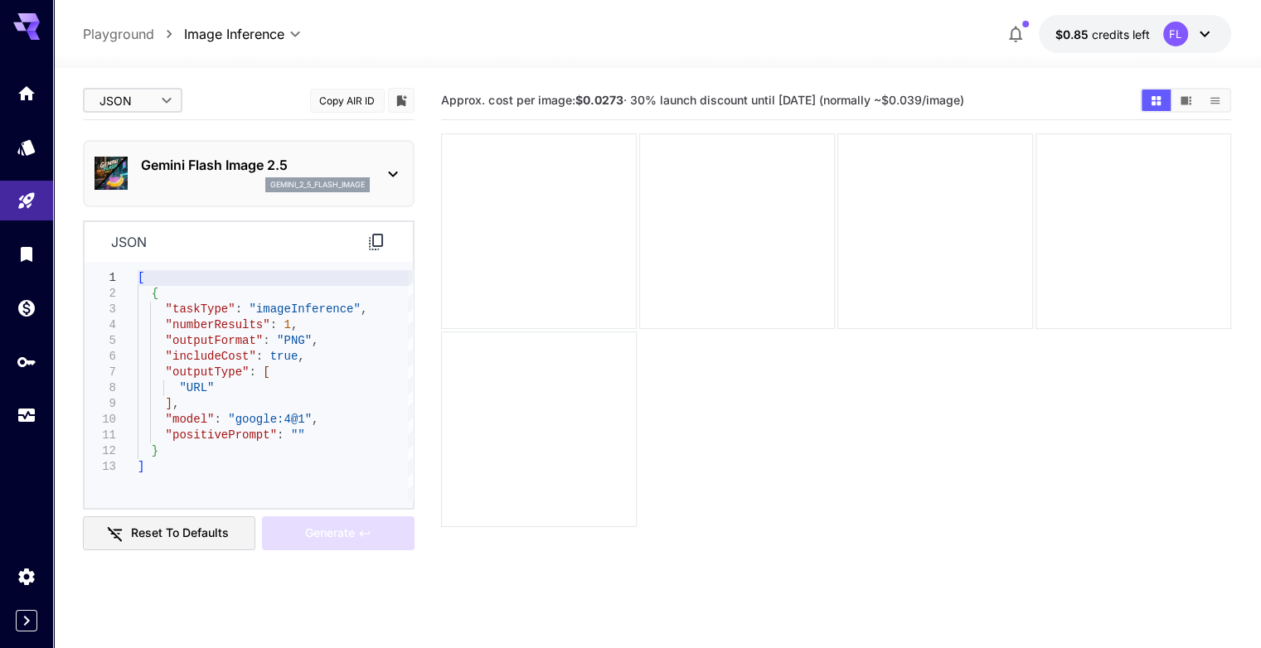
click at [342, 100] on button "Copy AIR ID" at bounding box center [347, 101] width 75 height 24
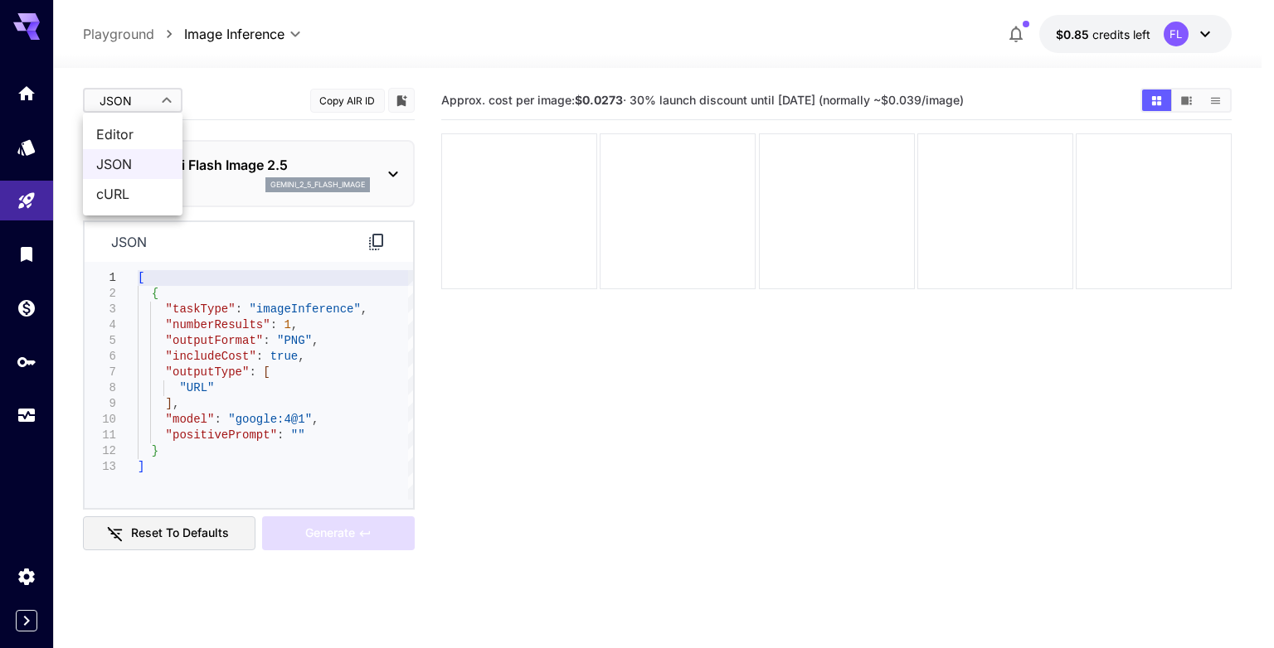
click at [147, 86] on body "**********" at bounding box center [637, 389] width 1274 height 779
click at [142, 135] on span "Editor" at bounding box center [132, 134] width 73 height 20
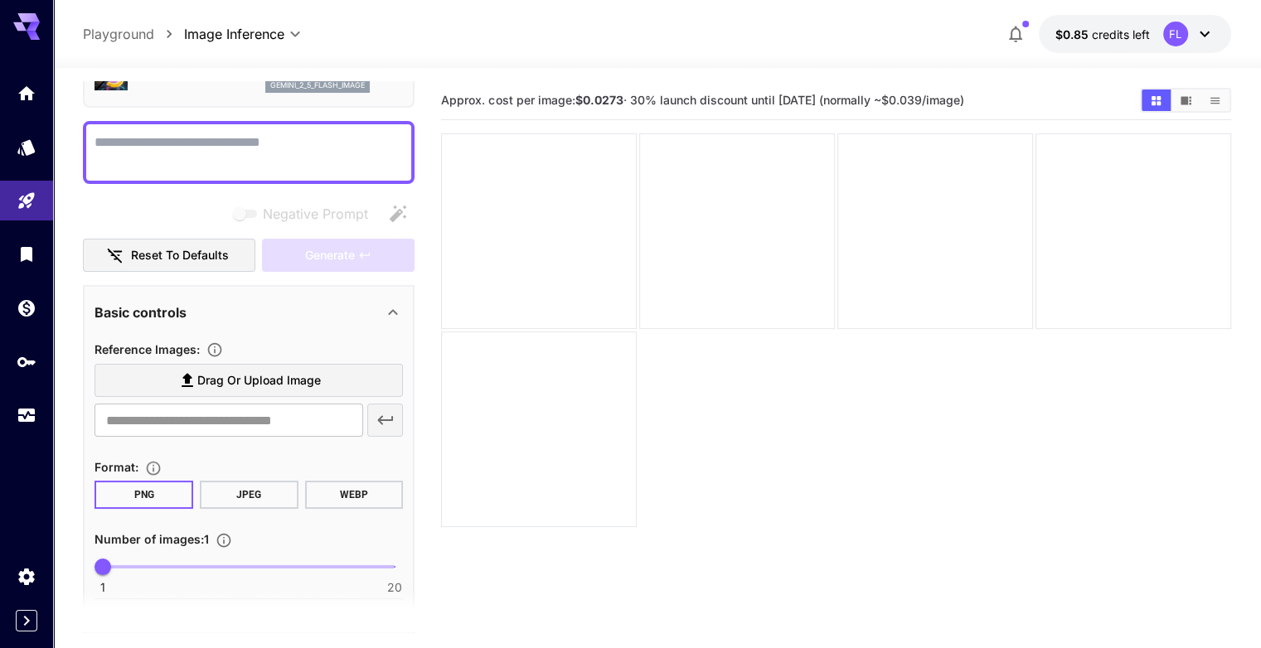
scroll to position [197, 0]
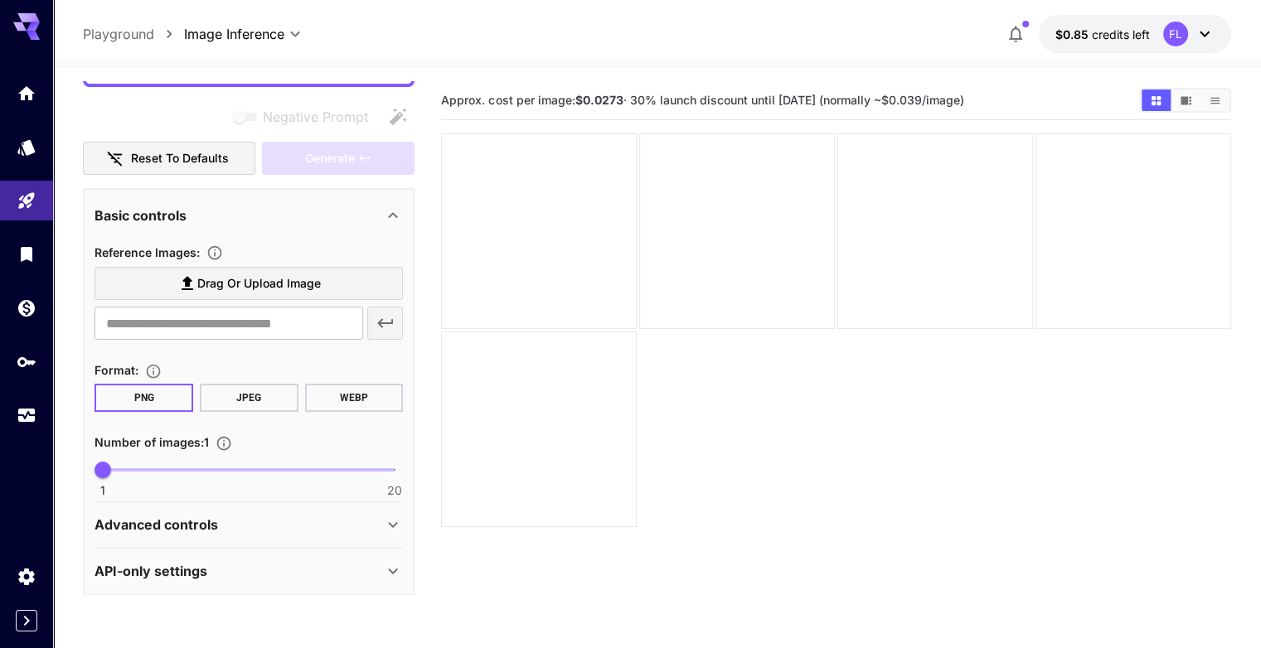
click at [385, 211] on icon at bounding box center [393, 216] width 20 height 20
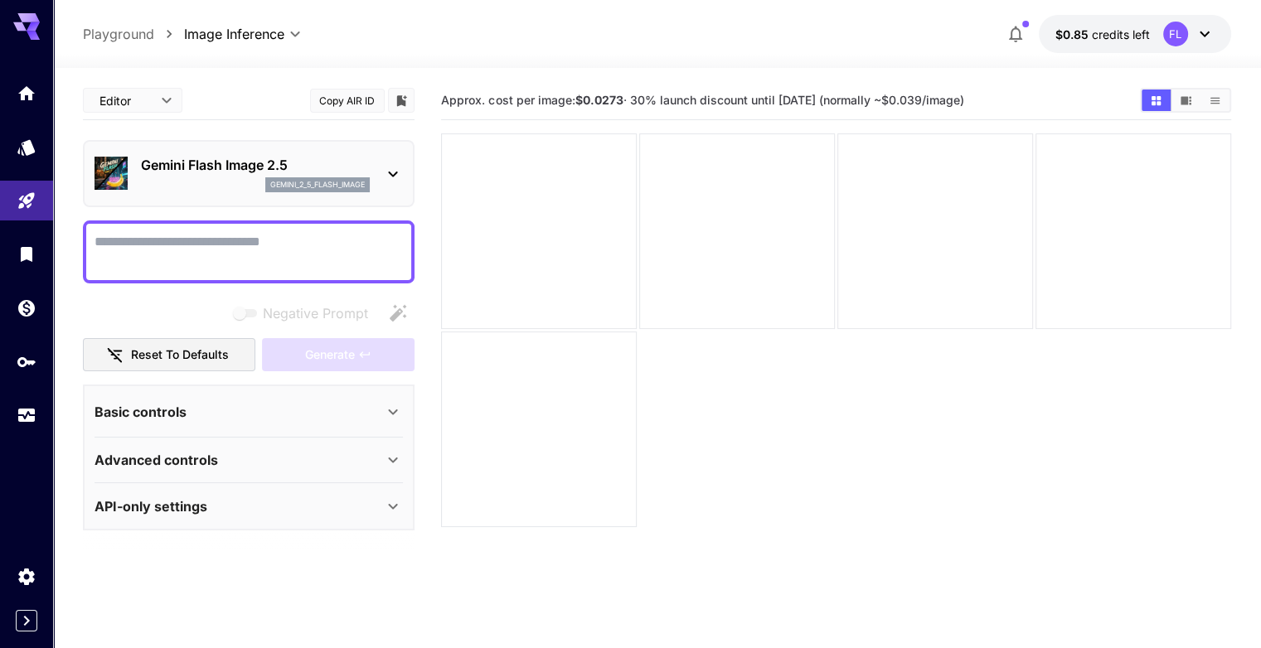
scroll to position [0, 0]
click at [371, 404] on div "Basic controls" at bounding box center [239, 412] width 289 height 20
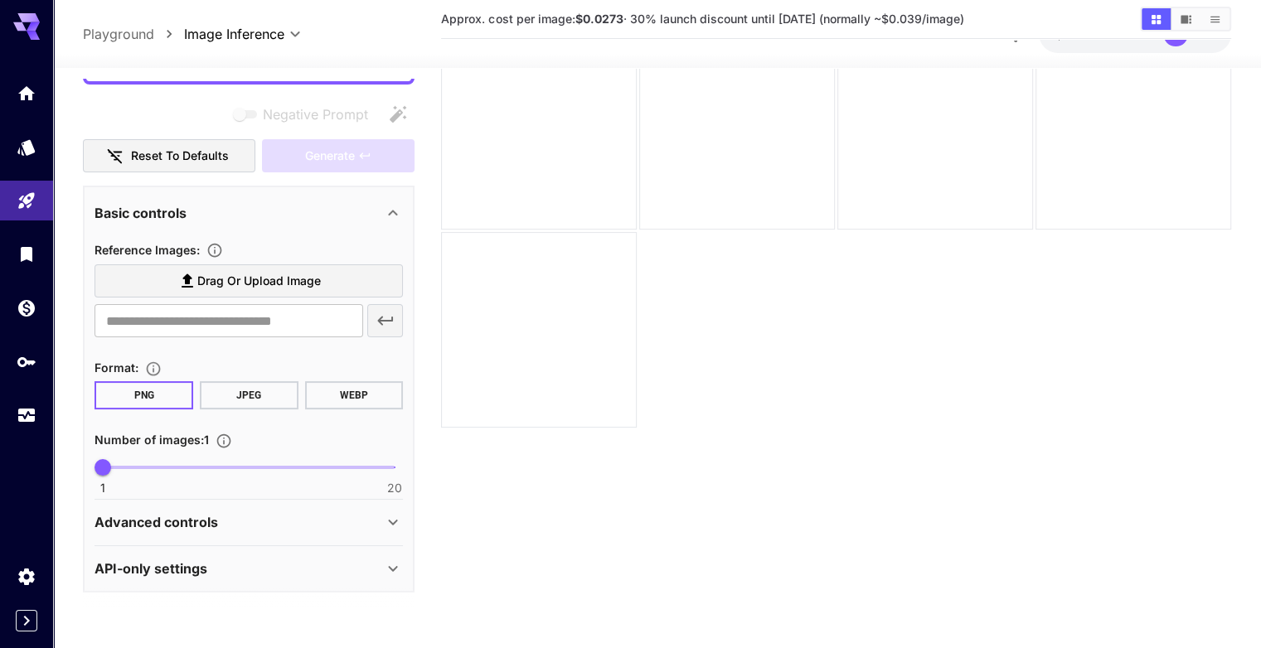
scroll to position [131, 0]
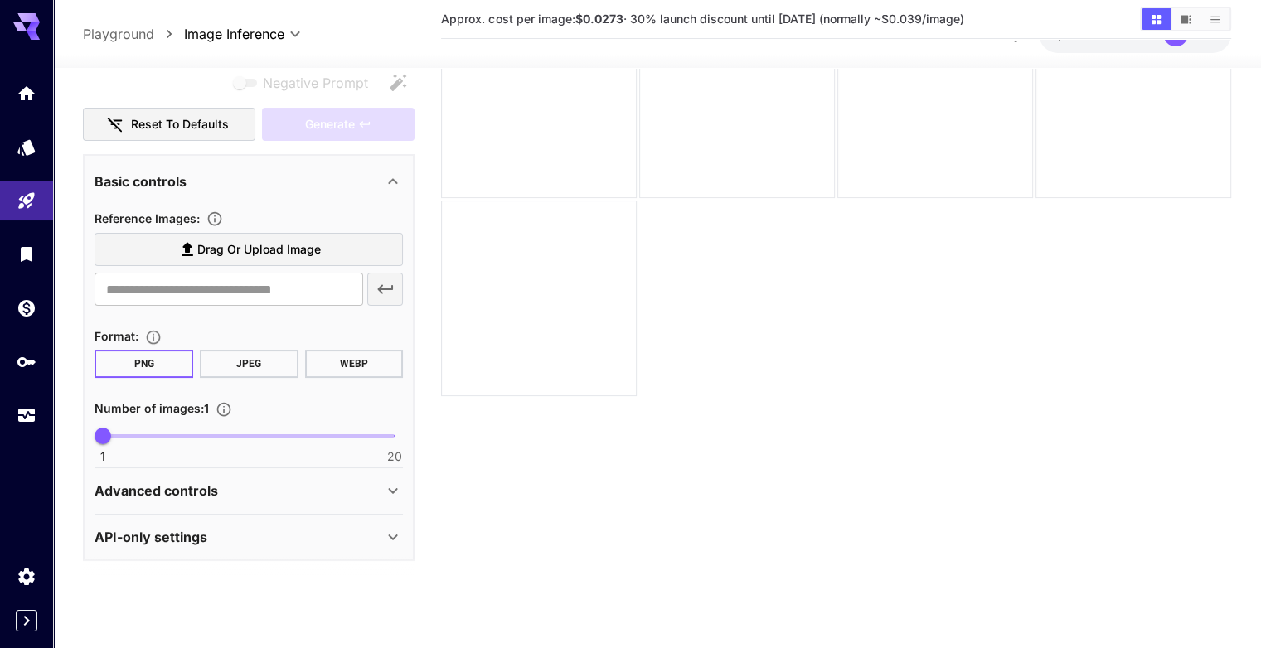
click at [391, 527] on icon at bounding box center [393, 537] width 20 height 20
click at [381, 483] on div "Advanced controls" at bounding box center [239, 492] width 289 height 20
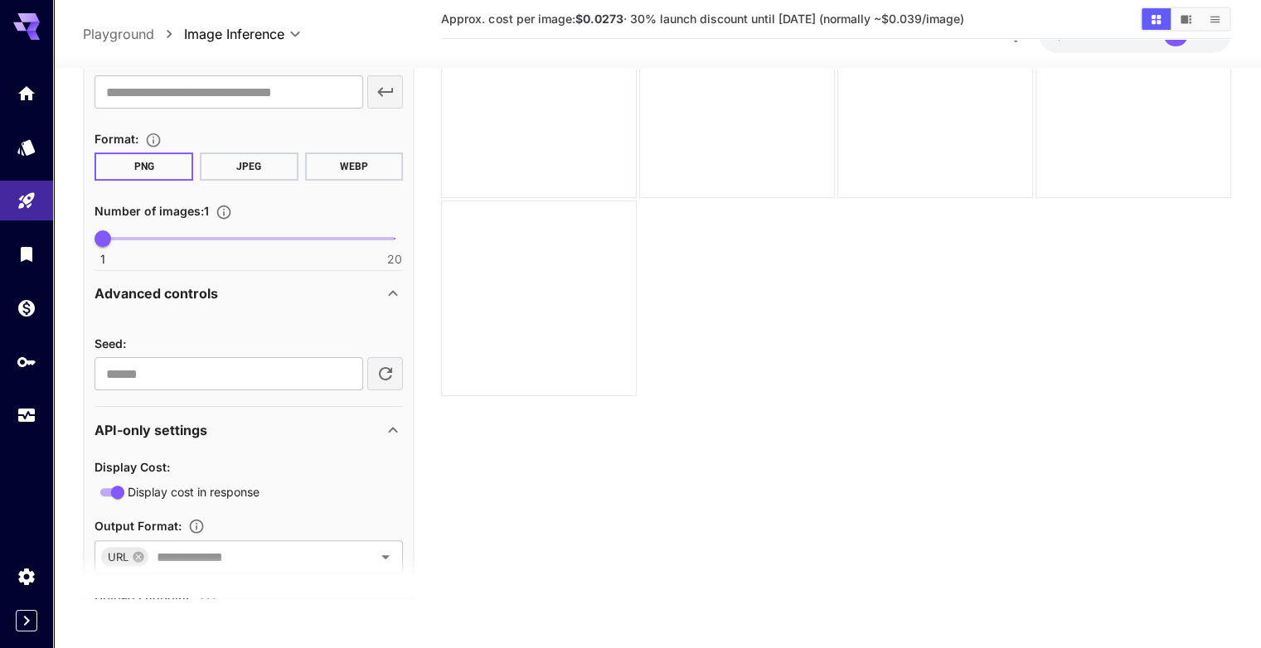
scroll to position [510, 0]
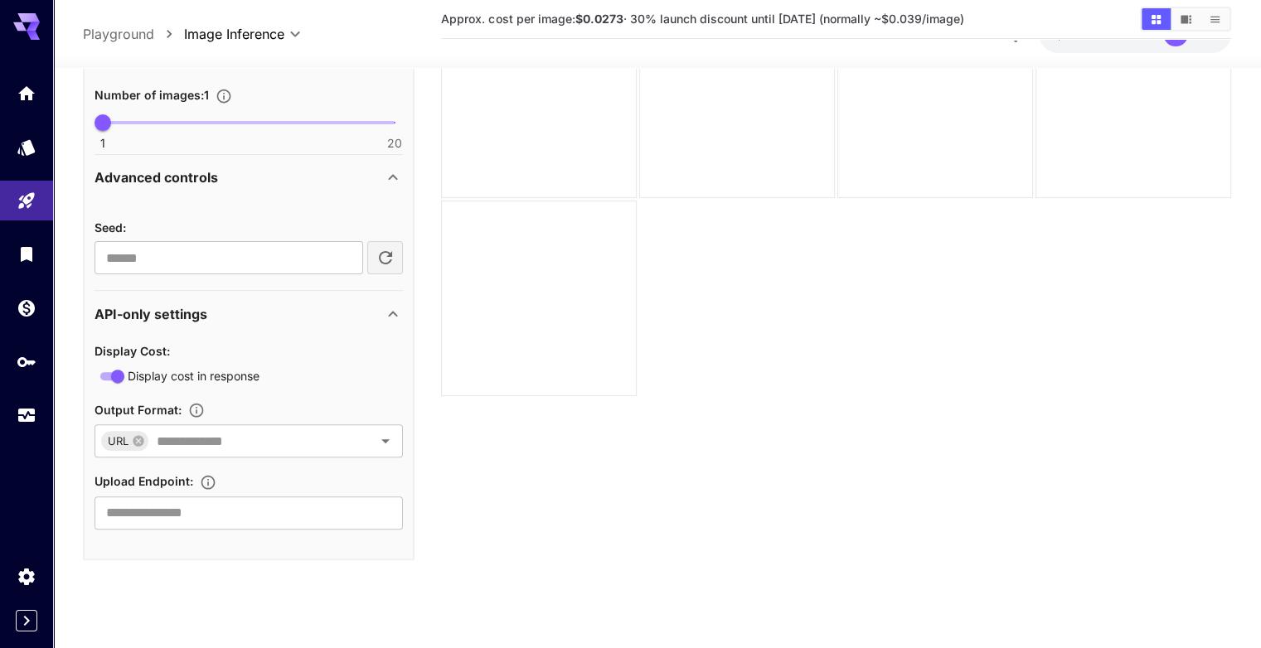
click at [382, 186] on div "Advanced controls" at bounding box center [249, 178] width 308 height 40
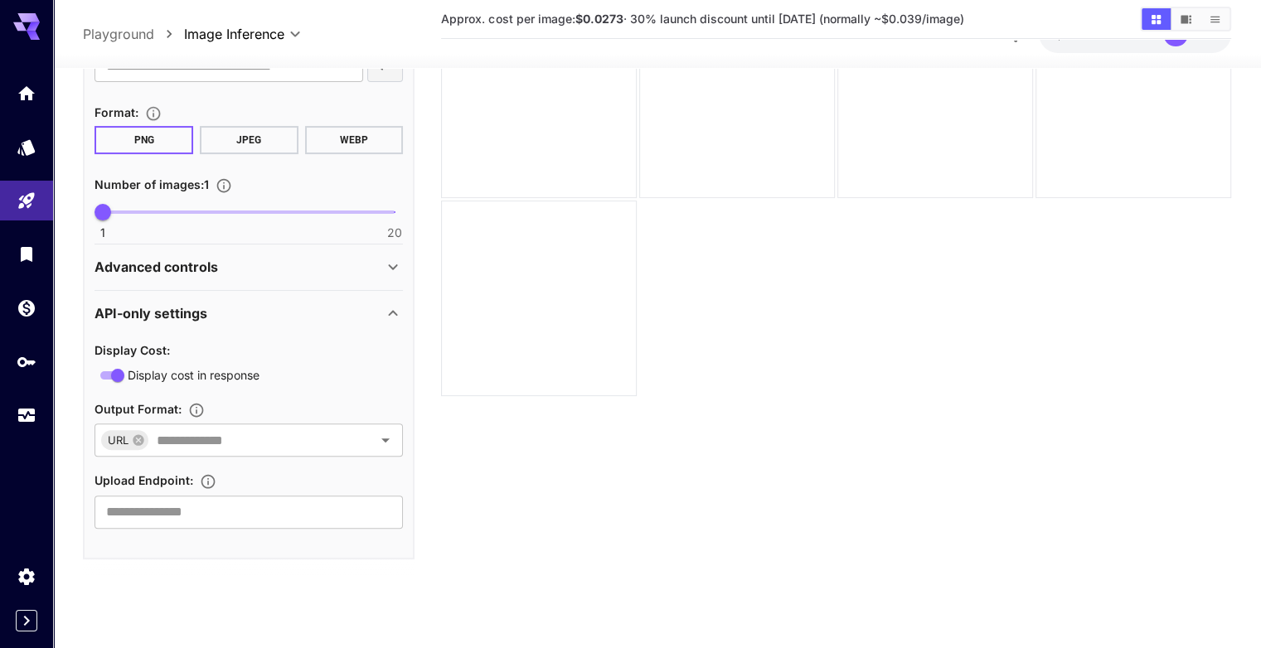
click at [393, 314] on icon at bounding box center [393, 313] width 20 height 20
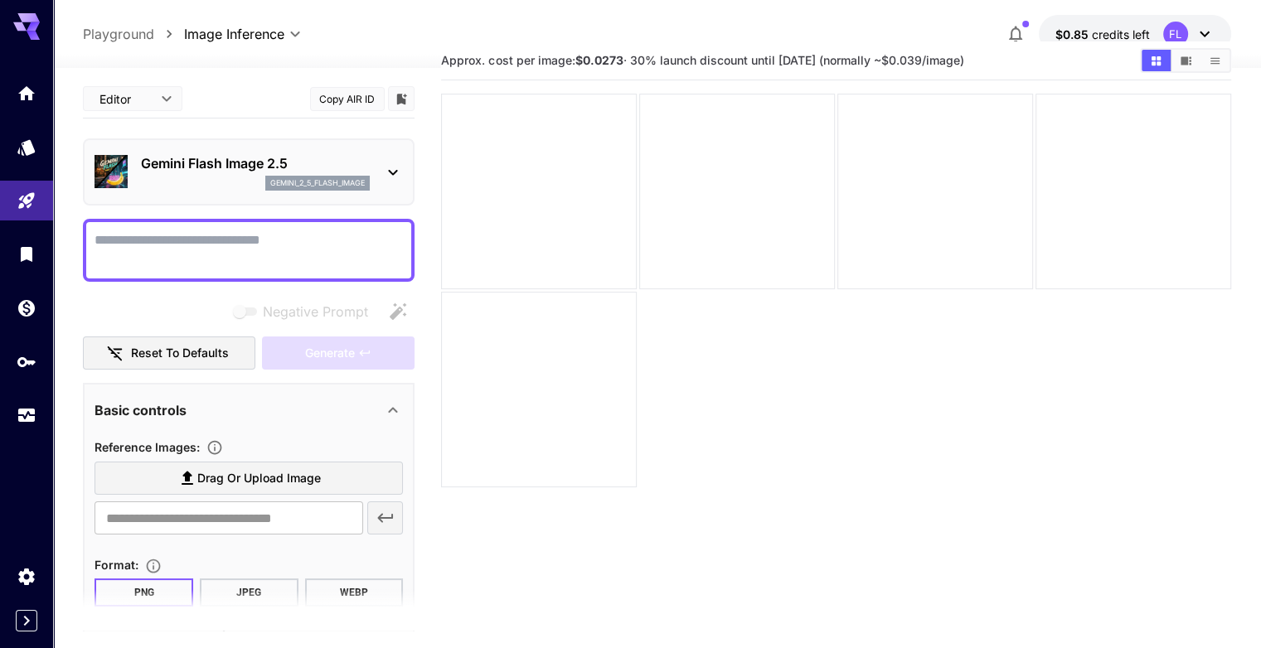
scroll to position [0, 0]
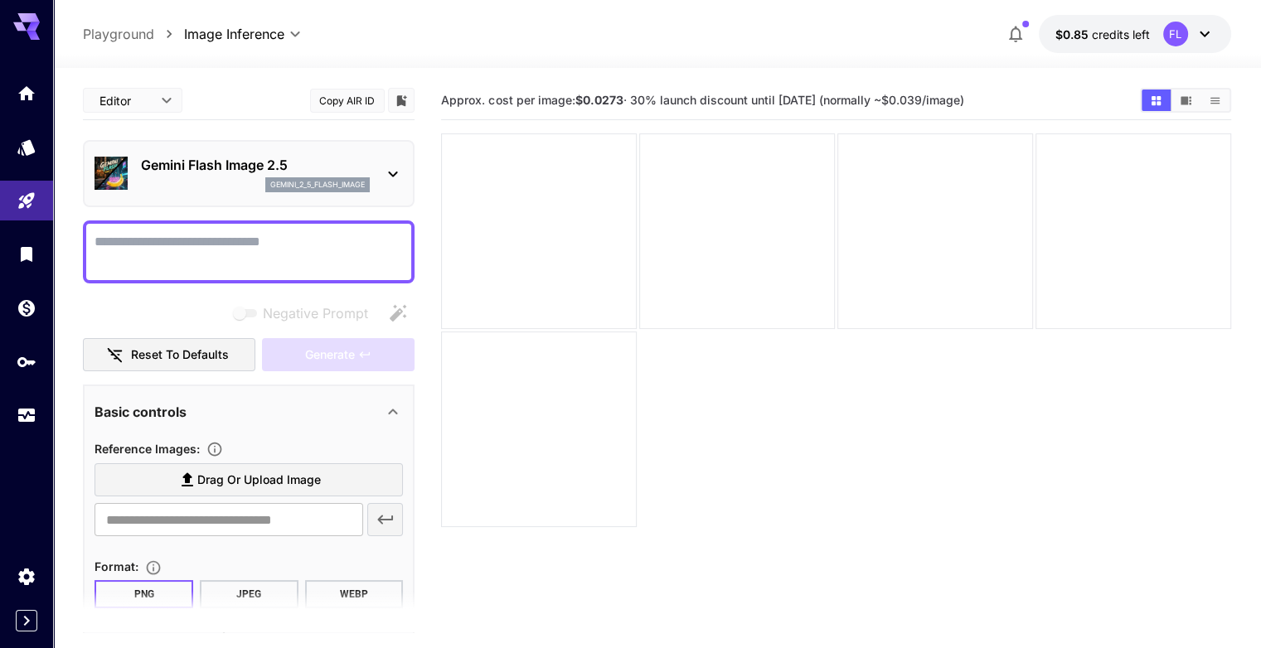
click at [154, 99] on body "**********" at bounding box center [630, 389] width 1261 height 779
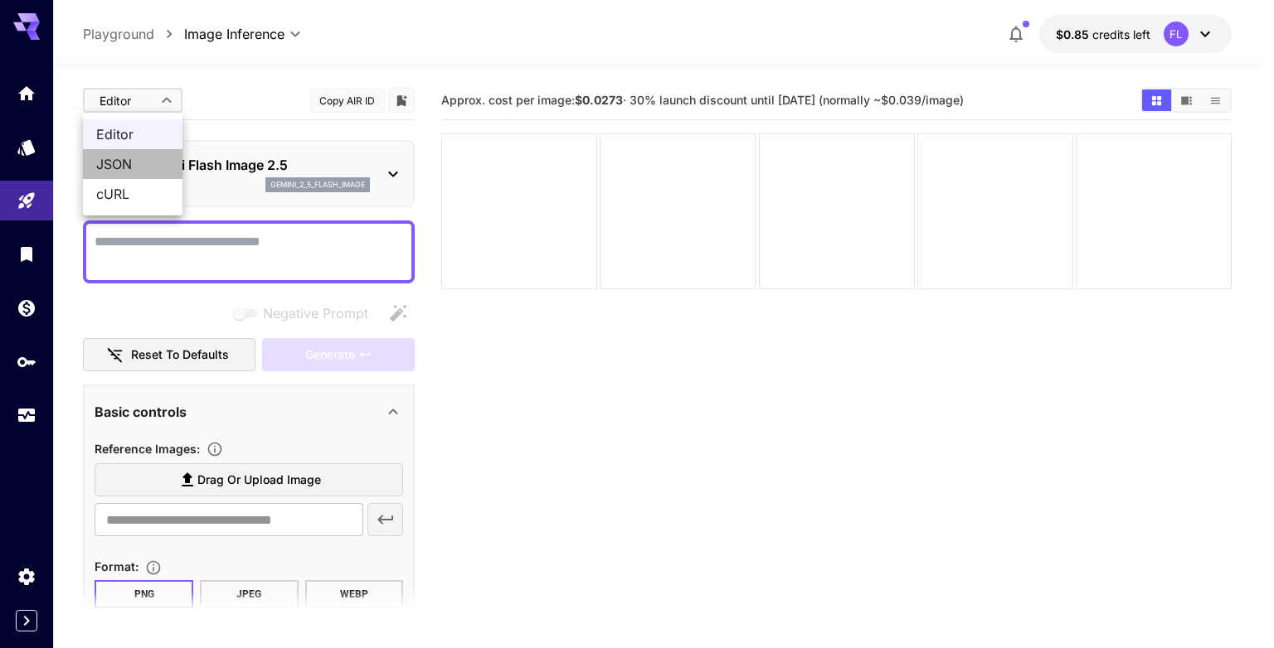
click at [139, 168] on span "JSON" at bounding box center [132, 164] width 73 height 20
type input "****"
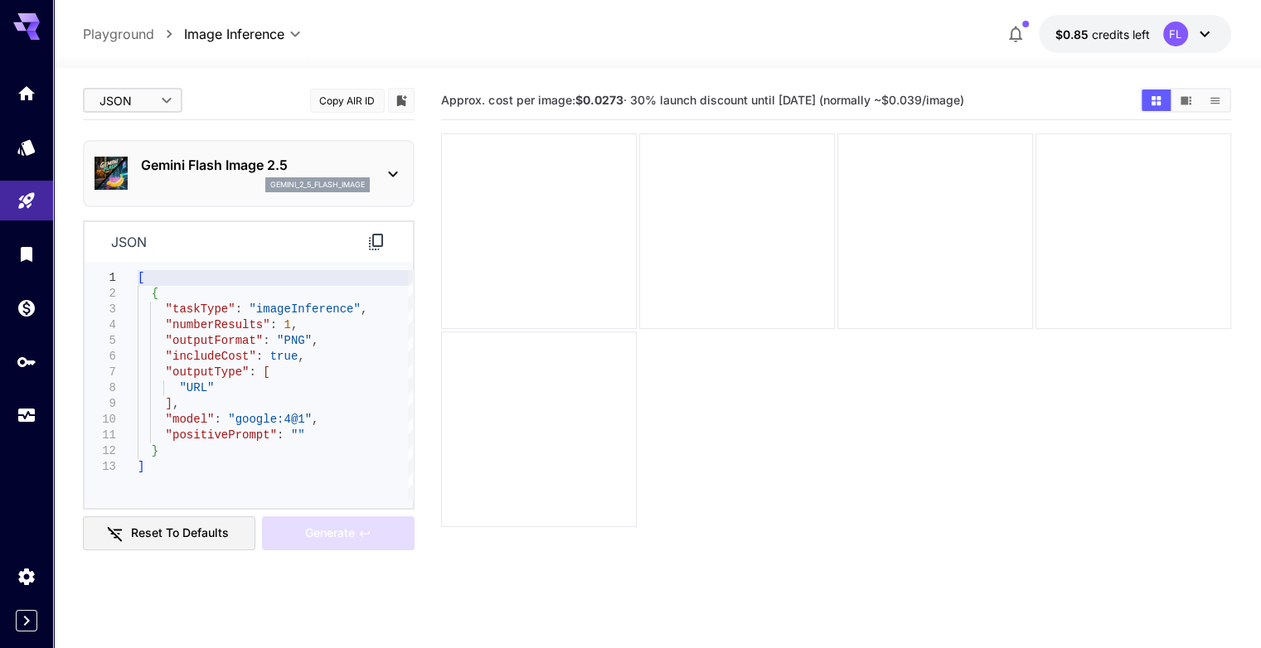
click at [347, 95] on button "Copy AIR ID" at bounding box center [347, 101] width 75 height 24
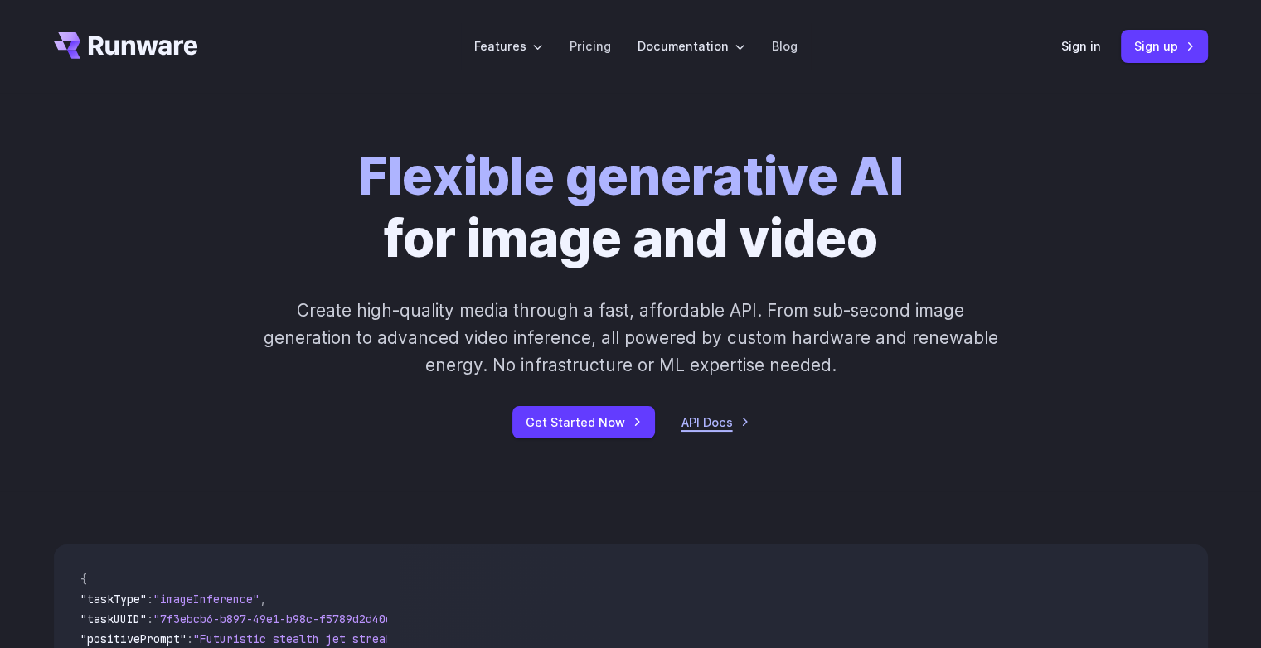
click at [690, 430] on link "API Docs" at bounding box center [716, 422] width 68 height 19
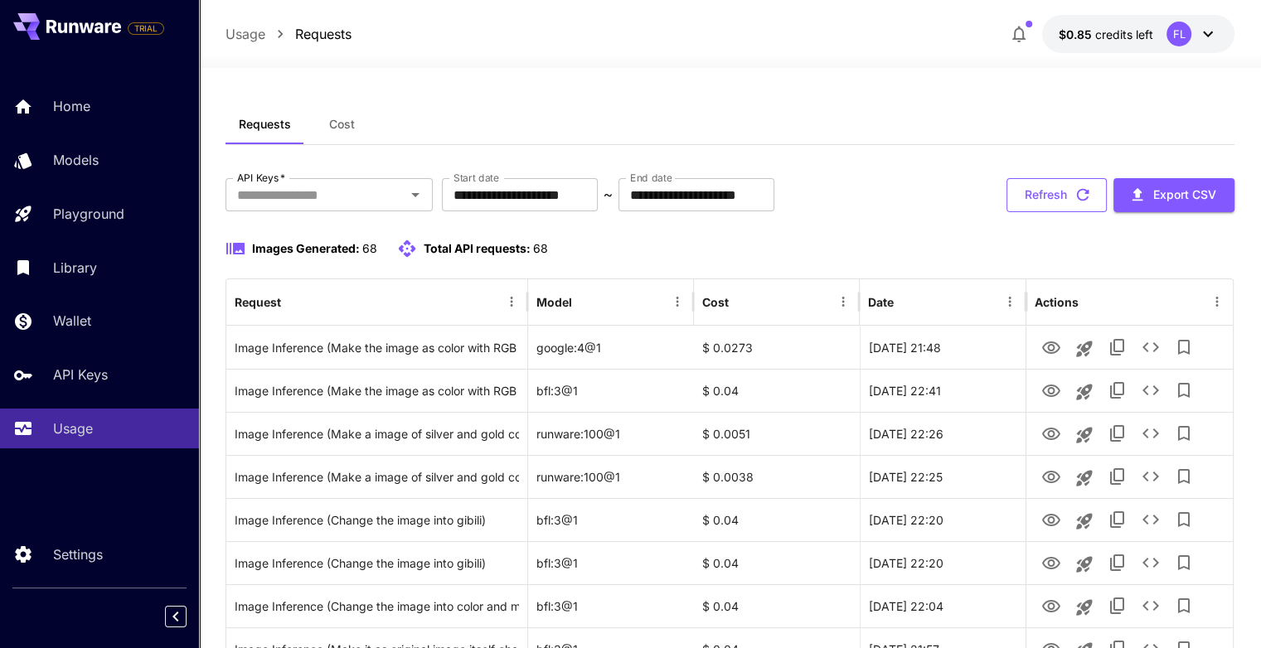
click at [1028, 192] on button "Refresh" at bounding box center [1057, 195] width 100 height 34
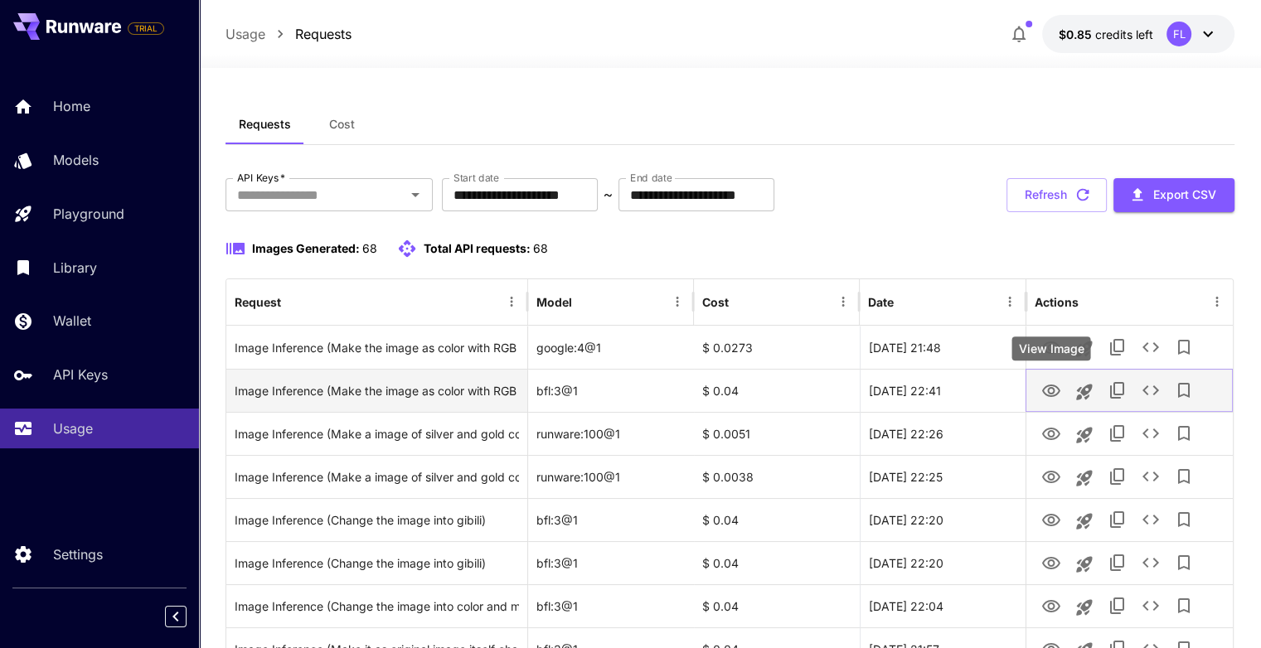
click at [1056, 394] on icon "View Image" at bounding box center [1051, 391] width 18 height 12
click at [1039, 347] on div "Launch in playground" at bounding box center [1084, 351] width 133 height 24
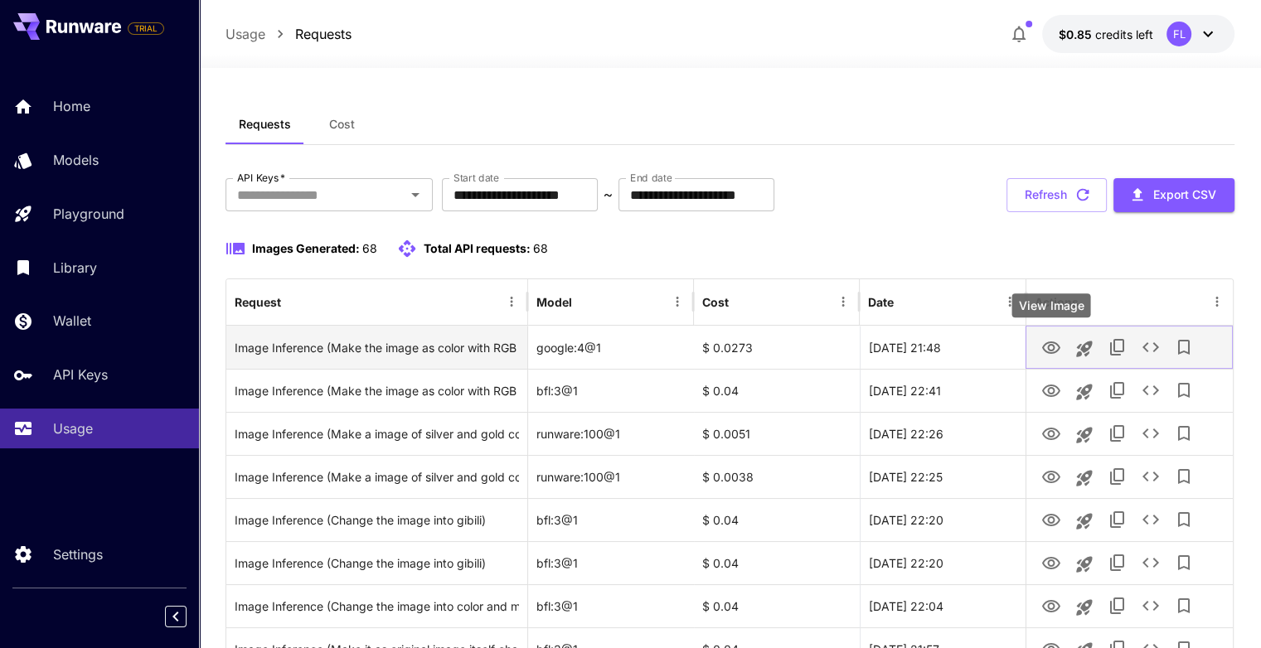
click at [1054, 346] on icon "View Image" at bounding box center [1051, 348] width 18 height 12
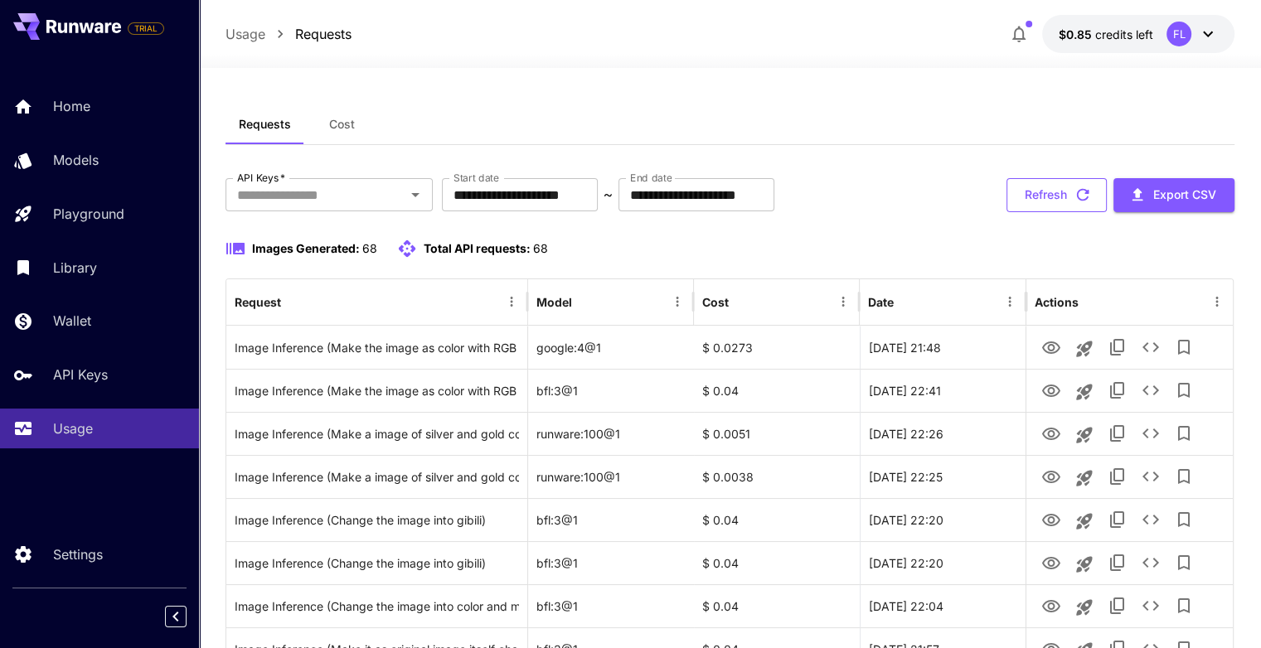
click at [1061, 202] on button "Refresh" at bounding box center [1057, 195] width 100 height 34
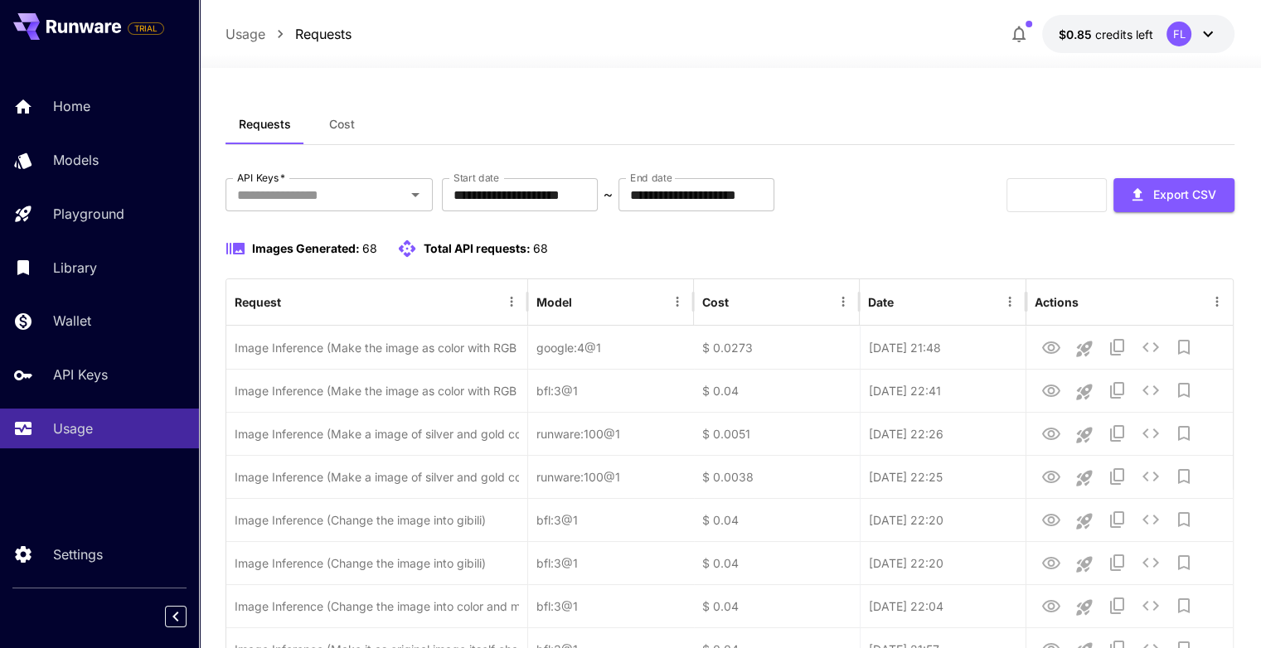
click at [890, 132] on div "Requests Cost" at bounding box center [730, 124] width 1009 height 41
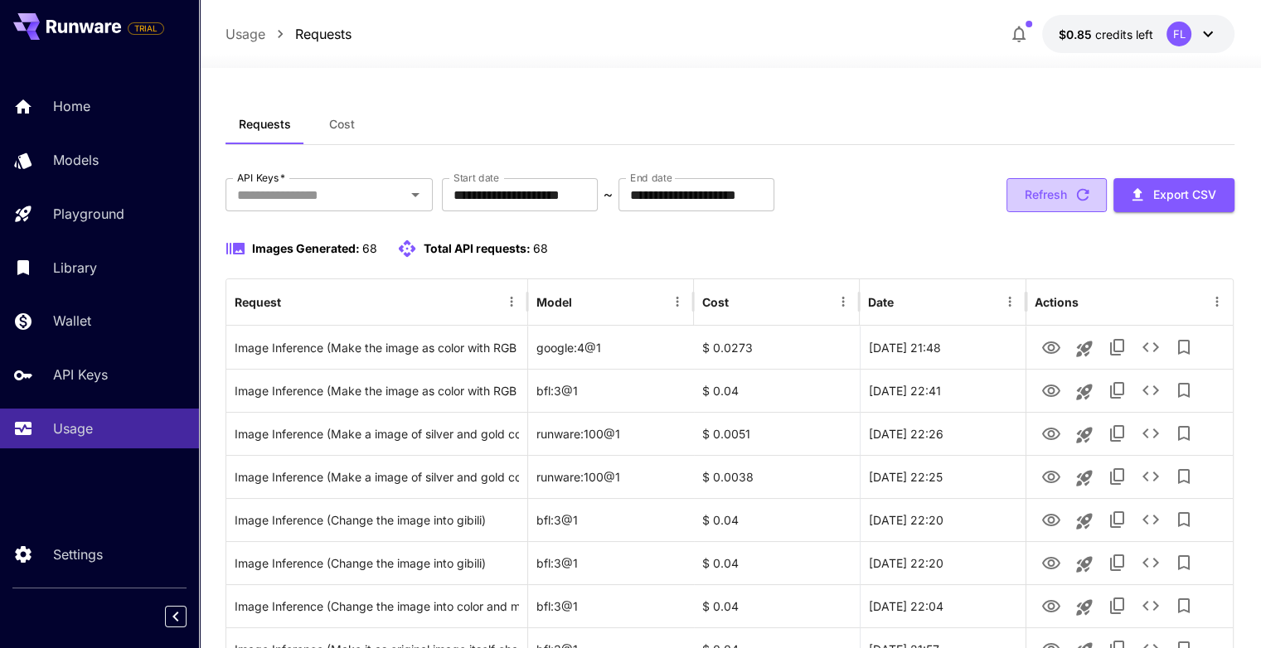
click at [1058, 191] on button "Refresh" at bounding box center [1057, 195] width 100 height 34
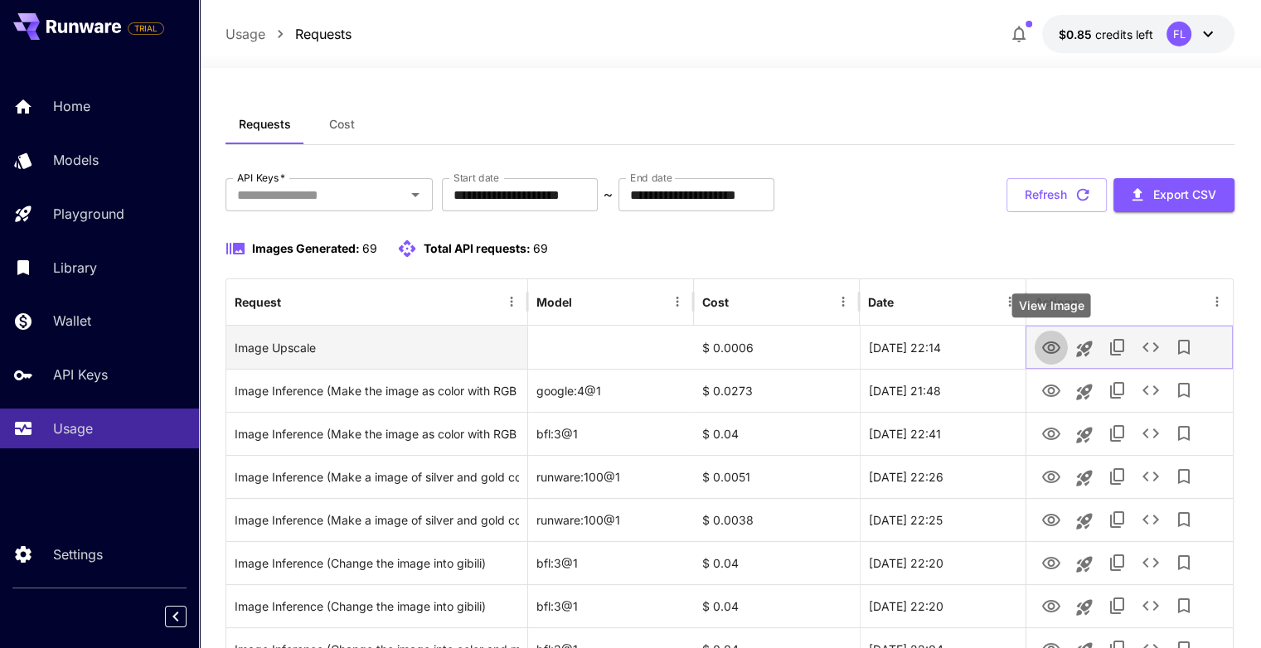
click at [1046, 342] on icon "View Image" at bounding box center [1052, 348] width 20 height 20
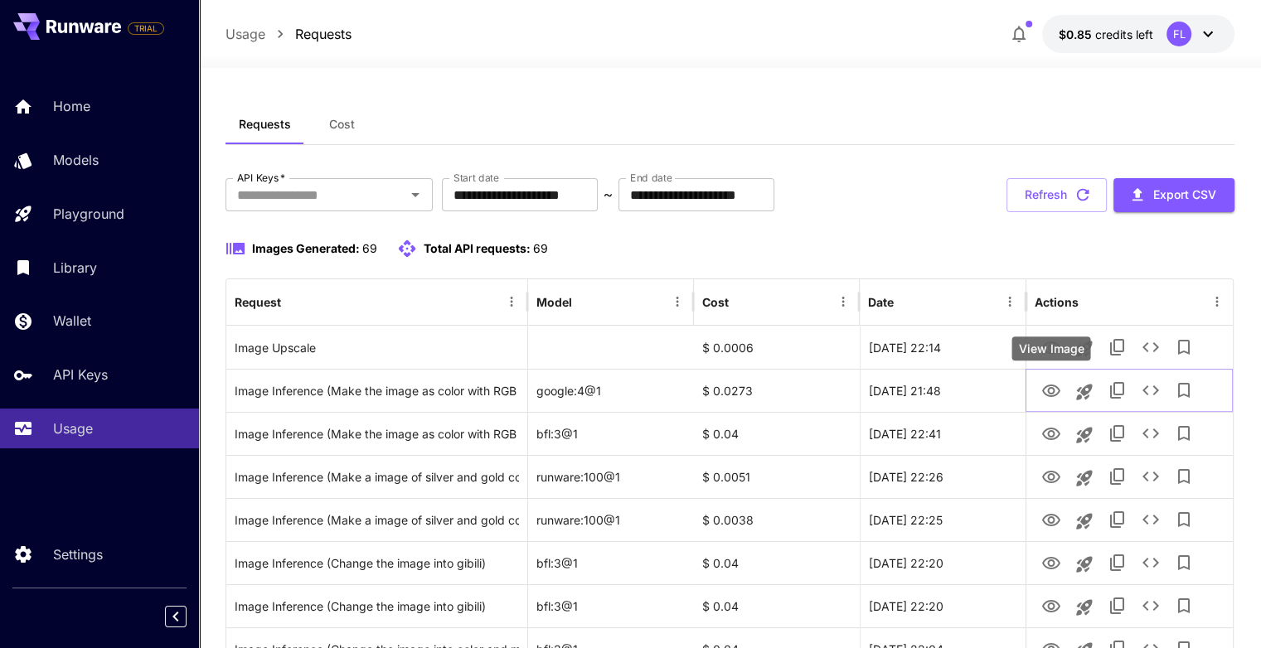
click at [1035, 343] on div "View Image" at bounding box center [1051, 349] width 79 height 24
click at [1087, 308] on div "Actions" at bounding box center [1120, 302] width 171 height 46
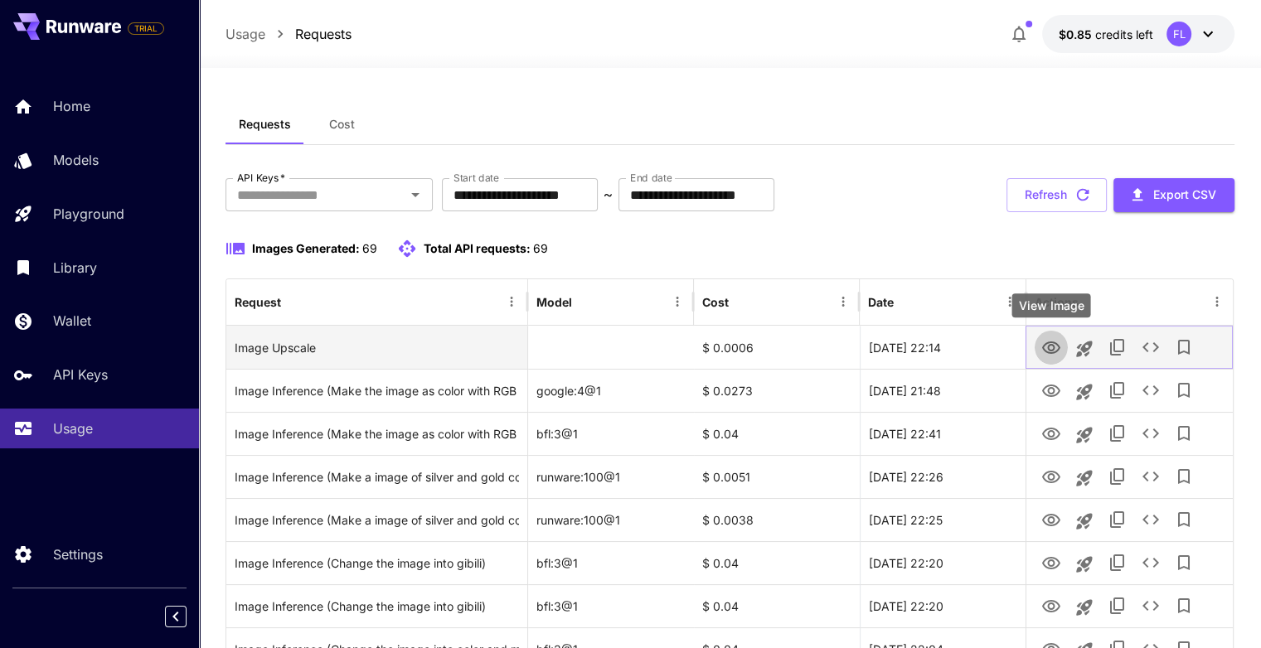
click at [1052, 344] on icon "View Image" at bounding box center [1051, 348] width 18 height 12
click at [1051, 341] on icon "View Image" at bounding box center [1052, 348] width 20 height 20
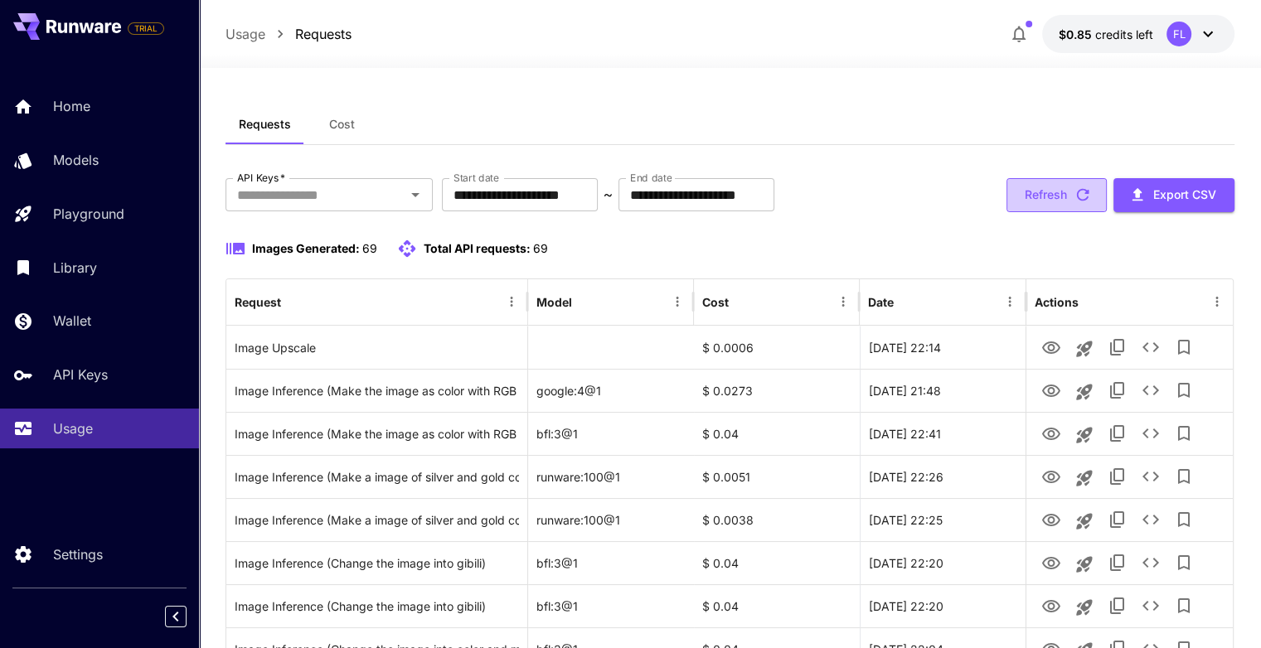
click at [1064, 197] on button "Refresh" at bounding box center [1057, 195] width 100 height 34
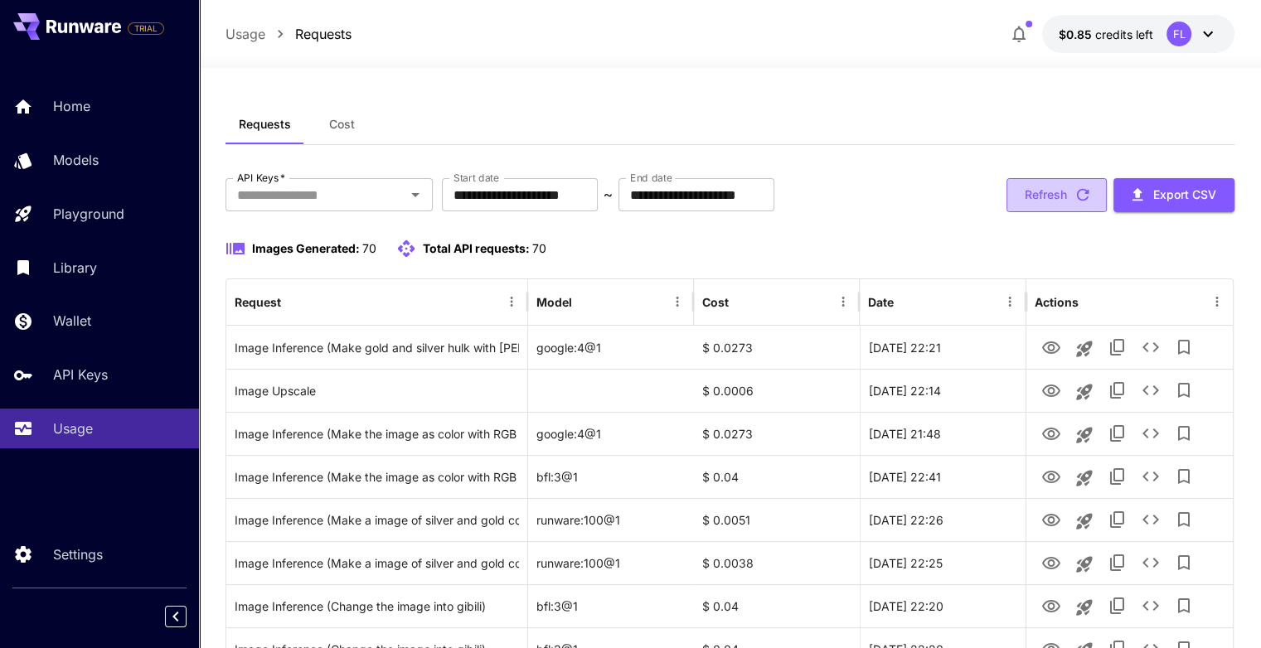
click at [1045, 206] on button "Refresh" at bounding box center [1057, 195] width 100 height 34
click at [1060, 196] on button "Refresh" at bounding box center [1057, 195] width 100 height 34
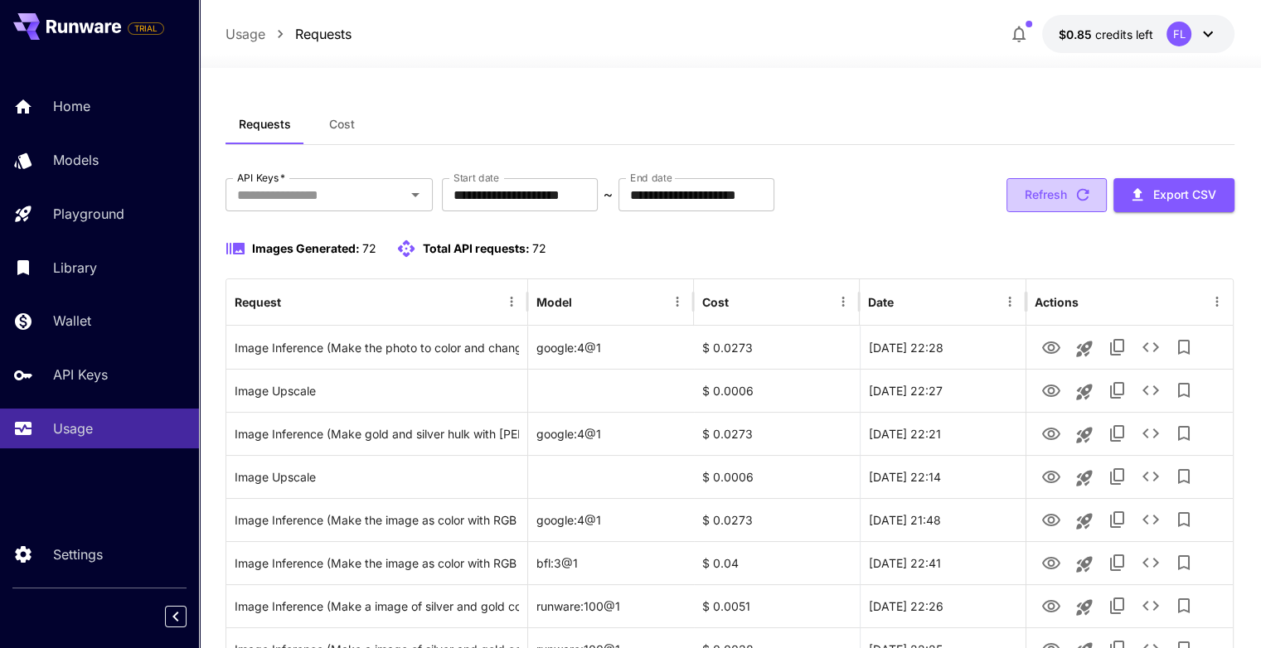
click at [1049, 199] on button "Refresh" at bounding box center [1057, 195] width 100 height 34
